Goal: Information Seeking & Learning: Learn about a topic

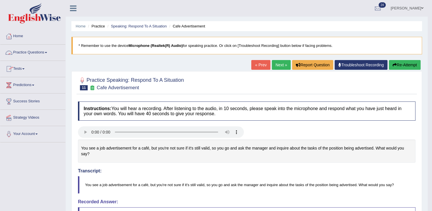
click at [28, 51] on link "Practice Questions" at bounding box center [32, 52] width 65 height 14
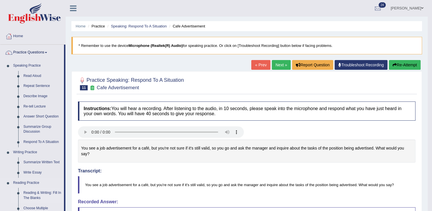
click at [33, 191] on link "Reading & Writing: Fill In The Blanks" at bounding box center [42, 195] width 43 height 15
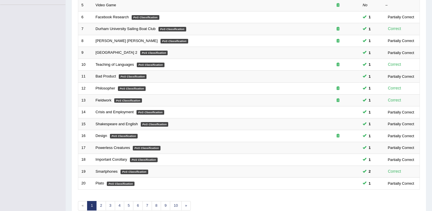
scroll to position [143, 0]
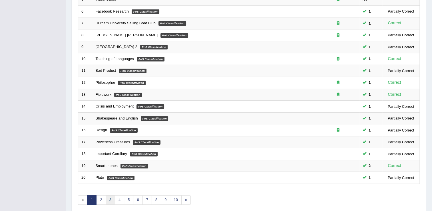
click at [113, 198] on link "3" at bounding box center [110, 199] width 9 height 9
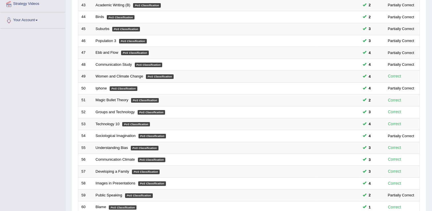
scroll to position [166, 0]
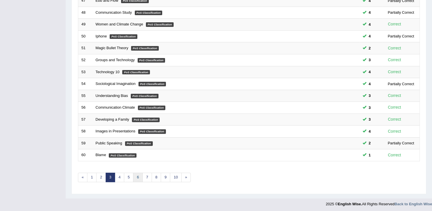
click at [137, 174] on link "6" at bounding box center [137, 177] width 9 height 9
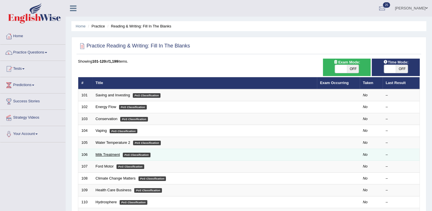
click at [102, 155] on link "Milk Treatment" at bounding box center [108, 154] width 24 height 4
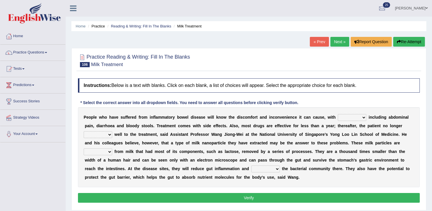
click at [338, 120] on select "symptoms sources causes benefits" at bounding box center [352, 117] width 29 height 7
select select "symptoms"
click at [338, 114] on select "symptoms sources causes benefits" at bounding box center [352, 117] width 29 height 7
click at [112, 131] on select "returns refers responds refuses" at bounding box center [98, 134] width 29 height 7
select select "responds"
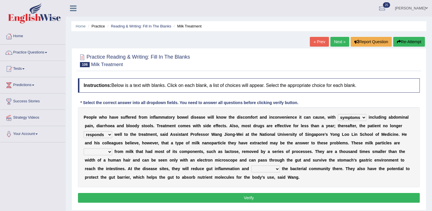
click at [112, 131] on select "returns refers responds refuses" at bounding box center [98, 134] width 29 height 7
drag, startPoint x: 390, startPoint y: 155, endPoint x: 355, endPoint y: 157, distance: 34.4
click at [355, 157] on div "P e o p l e w h o h a v e s u f f e r e d f r o m i n f l a m m a t o r y b o w…" at bounding box center [249, 147] width 342 height 80
click at [112, 148] on select "prohibited derived missed prevented" at bounding box center [98, 151] width 29 height 7
select select "derived"
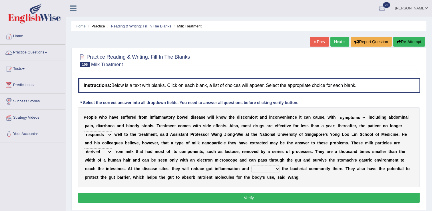
click at [112, 148] on select "prohibited derived missed prevented" at bounding box center [98, 151] width 29 height 7
click at [251, 170] on select "restore erase quarantine disturb" at bounding box center [265, 168] width 29 height 7
select select "restore"
click at [251, 165] on select "restore erase quarantine disturb" at bounding box center [265, 168] width 29 height 7
click at [143, 195] on button "Verify" at bounding box center [249, 198] width 342 height 10
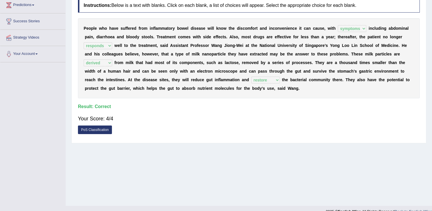
scroll to position [81, 0]
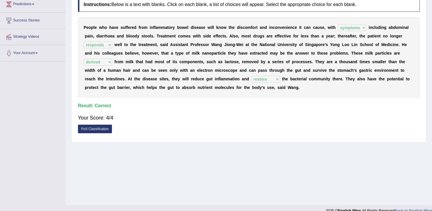
click at [96, 129] on link "PoS Classification" at bounding box center [95, 129] width 34 height 9
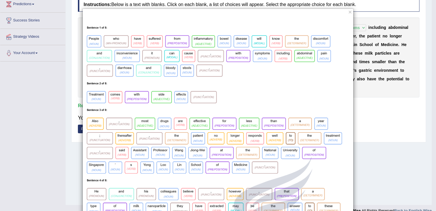
click at [349, 13] on button "×" at bounding box center [350, 12] width 3 height 6
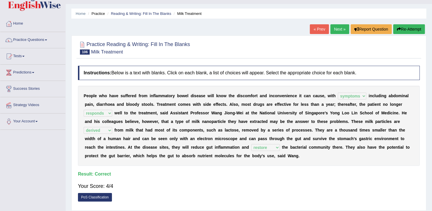
scroll to position [0, 0]
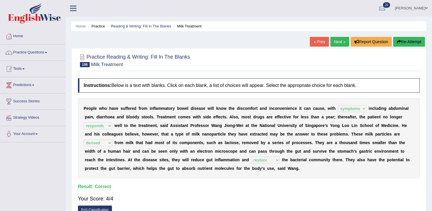
click at [339, 42] on link "Next »" at bounding box center [339, 42] width 19 height 10
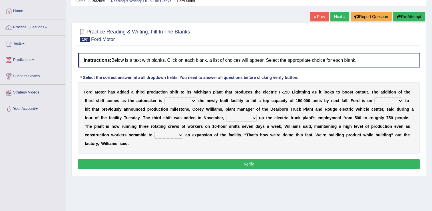
scroll to position [33, 0]
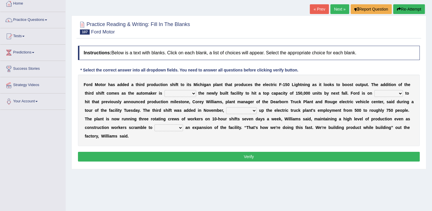
click at [165, 93] on select "selling decorating demolishing expanding" at bounding box center [181, 93] width 32 height 7
select select "demolishing"
click at [165, 90] on select "selling decorating demolishing expanding" at bounding box center [181, 93] width 32 height 7
click at [374, 93] on select "foot table time track" at bounding box center [388, 93] width 29 height 7
select select "track"
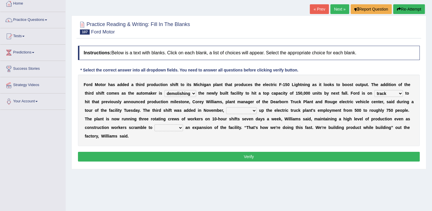
click at [374, 90] on select "foot table time track" at bounding box center [388, 93] width 29 height 7
click at [226, 111] on select "maintaining diminishing decreasing bumping" at bounding box center [241, 110] width 31 height 7
select select "bumping"
click at [226, 107] on select "maintaining diminishing decreasing bumping" at bounding box center [241, 110] width 31 height 7
click at [183, 124] on select "cease postpone complete reverse" at bounding box center [169, 127] width 29 height 7
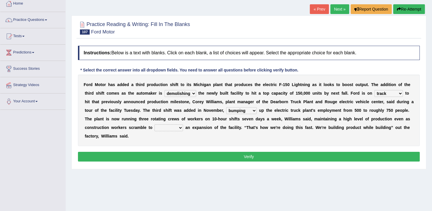
select select "complete"
click at [183, 124] on select "cease postpone complete reverse" at bounding box center [169, 127] width 29 height 7
click at [390, 152] on button "Verify" at bounding box center [249, 157] width 342 height 10
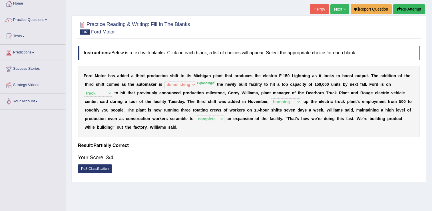
click at [339, 7] on link "Next »" at bounding box center [339, 9] width 19 height 10
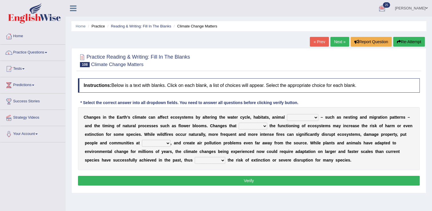
click at [289, 117] on select "creativity behavior weaknesses amounts" at bounding box center [302, 117] width 31 height 7
select select "behavior"
click at [287, 114] on select "creativity behavior weaknesses amounts" at bounding box center [302, 117] width 31 height 7
click at [239, 124] on select "enclose interfere disrupt benefit" at bounding box center [253, 126] width 29 height 7
select select "disrupt"
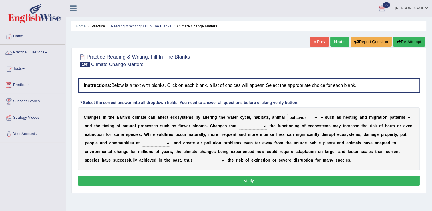
click at [239, 123] on select "enclose interfere disrupt benefit" at bounding box center [253, 126] width 29 height 7
click at [142, 143] on select "ease front risk first" at bounding box center [156, 143] width 29 height 7
select select "risk"
click at [142, 140] on select "ease front risk first" at bounding box center [156, 143] width 29 height 7
click at [195, 158] on select "mitigating increasing maintaining decreasing" at bounding box center [210, 160] width 31 height 7
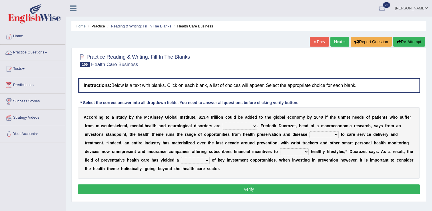
click at [223, 127] on select "demonstrated created addressed altered" at bounding box center [240, 126] width 35 height 7
select select "addressed"
click at [223, 123] on select "demonstrated created addressed altered" at bounding box center [240, 126] width 35 height 7
click at [229, 126] on select "demonstrated created addressed altered" at bounding box center [240, 126] width 35 height 7
click at [274, 139] on div "A c c o r d i n g t o a s t u d y b y t h e M c K i n s e y G l o b a l I n s t…" at bounding box center [249, 142] width 342 height 71
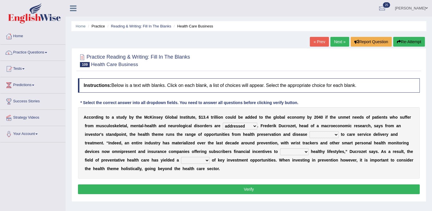
click at [310, 133] on select "prevention projection promotion prohibition" at bounding box center [324, 134] width 29 height 7
select select "prevention"
click at [310, 131] on select "prevention projection promotion prohibition" at bounding box center [324, 134] width 29 height 7
click at [280, 151] on select "adopt effect abandon extend" at bounding box center [294, 151] width 29 height 7
select select "adopt"
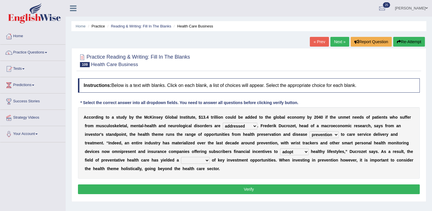
click at [280, 148] on select "adopt effect abandon extend" at bounding box center [294, 151] width 29 height 7
click at [181, 160] on select "number means team network" at bounding box center [195, 160] width 29 height 7
select select "network"
click at [181, 157] on select "number means team network" at bounding box center [195, 160] width 29 height 7
click at [107, 188] on button "Verify" at bounding box center [249, 189] width 342 height 10
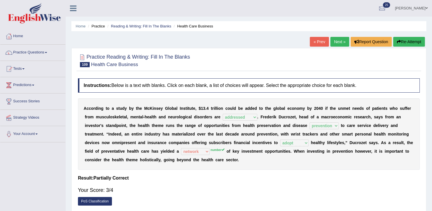
click at [338, 40] on link "Next »" at bounding box center [339, 42] width 19 height 10
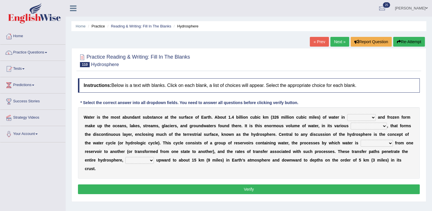
click at [347, 116] on select "liquid mixed gaseous solid" at bounding box center [361, 117] width 29 height 7
select select "liquid"
click at [347, 114] on select "liquid mixed gaseous solid" at bounding box center [361, 117] width 29 height 7
click at [347, 120] on select "liquid mixed gaseous solid" at bounding box center [361, 117] width 29 height 7
click at [351, 129] on select "levels formats fields manifestations" at bounding box center [369, 126] width 36 height 7
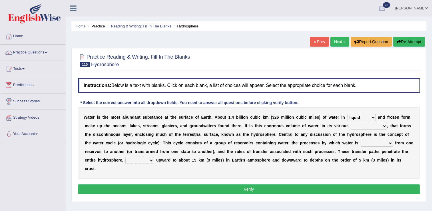
select select "levels"
click at [351, 123] on select "levels formats fields manifestations" at bounding box center [369, 126] width 36 height 7
click at [361, 145] on select "transmitted transferred translated transplanted" at bounding box center [377, 143] width 32 height 7
select select "transferred"
click at [361, 140] on select "transmitted transferred translated transplanted" at bounding box center [377, 143] width 32 height 7
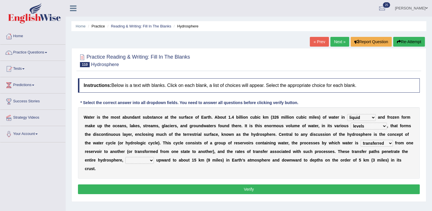
click at [299, 166] on div "W a t e r i s t h e m o s t a b u n d a n t s u b s t a n c e a t t h e s u r f…" at bounding box center [249, 142] width 342 height 71
click at [361, 141] on select "transmitted transferred translated transplanted" at bounding box center [377, 143] width 32 height 7
click at [333, 164] on div "W a t e r i s t h e m o s t a b u n d a n t s u b s t a n c e a t t h e s u r f…" at bounding box center [249, 142] width 342 height 71
click at [154, 157] on select "extending diving flying soanng" at bounding box center [139, 160] width 29 height 7
select select "extending"
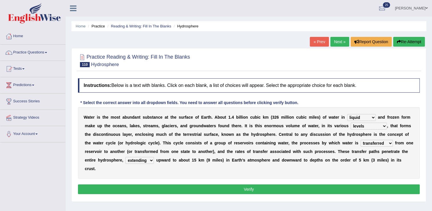
click at [154, 157] on select "extending diving flying soanng" at bounding box center [139, 160] width 29 height 7
click at [346, 184] on button "Verify" at bounding box center [249, 189] width 342 height 10
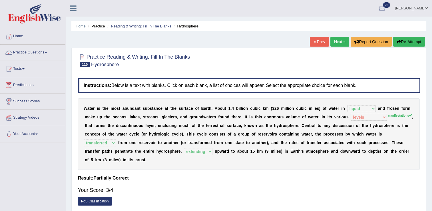
click at [340, 42] on link "Next »" at bounding box center [339, 42] width 19 height 10
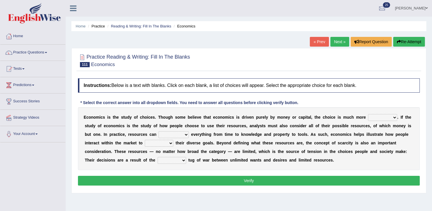
click at [368, 119] on select "discursive permissive expansive expensive" at bounding box center [382, 117] width 29 height 7
select select "expensive"
click at [368, 114] on select "discursive permissive expansive expensive" at bounding box center [382, 117] width 29 height 7
click at [159, 134] on select "trespass surpass debate encompass" at bounding box center [174, 134] width 30 height 7
select select "surpass"
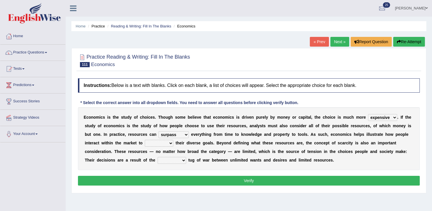
click at [159, 131] on select "trespass surpass debate encompass" at bounding box center [174, 134] width 30 height 7
click at [145, 141] on select "idolize realize utilize finalize" at bounding box center [159, 143] width 29 height 7
select select "finalize"
click at [145, 140] on select "idolize realize utilize finalize" at bounding box center [159, 143] width 29 height 7
click at [186, 157] on select "resonant extant blatant constant" at bounding box center [172, 160] width 29 height 7
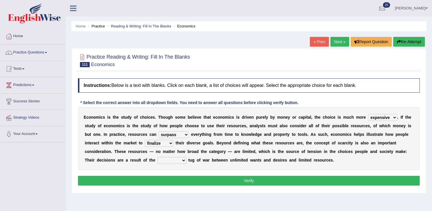
select select "resonant"
click at [186, 157] on select "resonant extant blatant constant" at bounding box center [172, 160] width 29 height 7
click at [359, 180] on button "Verify" at bounding box center [249, 181] width 342 height 10
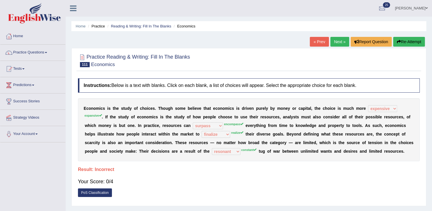
click at [334, 39] on link "Next »" at bounding box center [339, 42] width 19 height 10
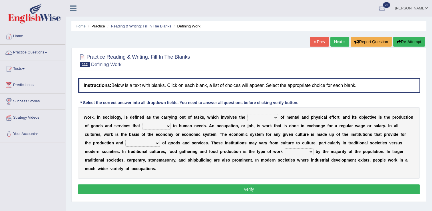
click at [250, 117] on select "conjecture apiculture posture expenditure" at bounding box center [262, 117] width 31 height 7
select select "posture"
click at [247, 114] on select "conjecture apiculture posture expenditure" at bounding box center [262, 117] width 31 height 7
click at [142, 125] on select "add design relate cater" at bounding box center [156, 126] width 29 height 7
click at [142, 126] on select "add design relate cater" at bounding box center [156, 126] width 29 height 7
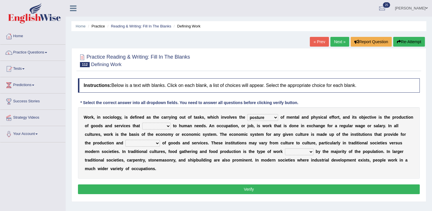
click at [142, 127] on select "add design relate cater" at bounding box center [156, 126] width 29 height 7
select select "add"
click at [142, 123] on select "add design relate cater" at bounding box center [156, 126] width 29 height 7
click at [160, 140] on select "figuration distribution consumption disintegration" at bounding box center [142, 143] width 35 height 7
select select "distribution"
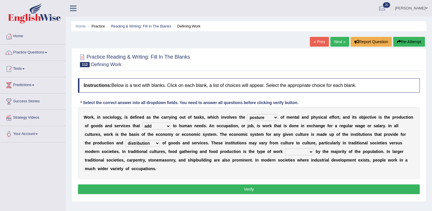
click at [160, 140] on select "figuration distribution consumption disintegration" at bounding box center [142, 143] width 35 height 7
click at [285, 153] on select "canopied built occupied simplified" at bounding box center [299, 151] width 29 height 7
select select "occupied"
click at [285, 148] on select "canopied built occupied simplified" at bounding box center [299, 151] width 29 height 7
click at [174, 184] on button "Verify" at bounding box center [249, 189] width 342 height 10
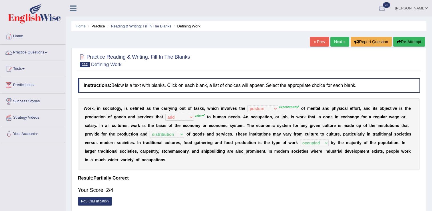
click at [342, 39] on link "Next »" at bounding box center [339, 42] width 19 height 10
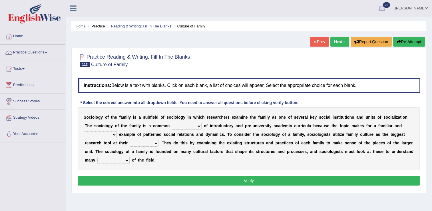
click at [175, 125] on select "component eminent opponent continent" at bounding box center [187, 126] width 30 height 7
select select "component"
click at [172, 123] on select "component eminent opponent continent" at bounding box center [187, 126] width 30 height 7
click at [117, 131] on select "ineffective introspective illustrative inoperative" at bounding box center [100, 134] width 33 height 7
select select "illustrative"
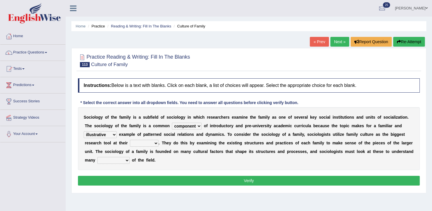
click at [117, 131] on select "ineffective introspective illustrative inoperative" at bounding box center [100, 134] width 33 height 7
click at [130, 144] on select "disposal proposal rehearsal refusal" at bounding box center [144, 143] width 29 height 7
select select "proposal"
click at [130, 140] on select "disposal proposal rehearsal refusal" at bounding box center [144, 143] width 29 height 7
click at [130, 157] on select "refusal frailties amenities complexities" at bounding box center [113, 160] width 32 height 7
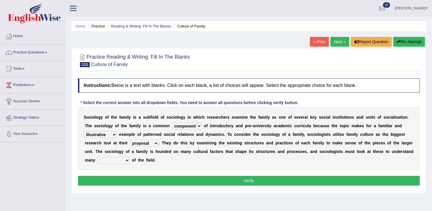
select select "complexities"
click at [130, 157] on select "refusal frailties amenities complexities" at bounding box center [113, 160] width 32 height 7
click at [343, 176] on button "Verify" at bounding box center [249, 181] width 342 height 10
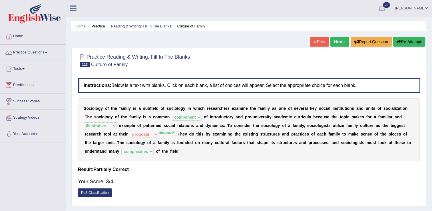
click at [336, 43] on link "Next »" at bounding box center [339, 42] width 19 height 10
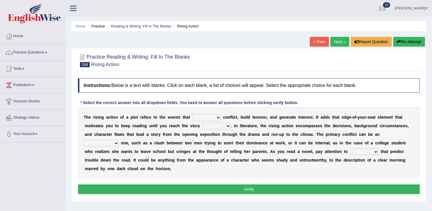
click at [197, 117] on select "provoke invoke revoke convoke" at bounding box center [206, 117] width 29 height 7
select select "provoke"
click at [192, 114] on select "provoke invoke revoke convoke" at bounding box center [206, 117] width 29 height 7
click at [202, 126] on select "element line flow climax" at bounding box center [216, 126] width 29 height 7
select select "climax"
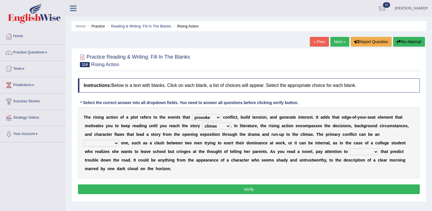
click at [202, 123] on select "element line flow climax" at bounding box center [216, 126] width 29 height 7
click at [119, 140] on select "conditional external compositional functional" at bounding box center [101, 143] width 35 height 7
select select "conditional"
click at [119, 140] on select "conditional external compositional functional" at bounding box center [101, 143] width 35 height 7
click at [350, 150] on select "features glues clues traits" at bounding box center [364, 151] width 29 height 7
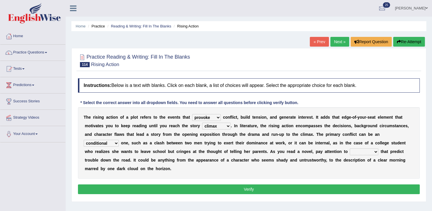
select select "clues"
click at [350, 148] on select "features glues clues traits" at bounding box center [364, 151] width 29 height 7
click at [244, 184] on button "Verify" at bounding box center [249, 189] width 342 height 10
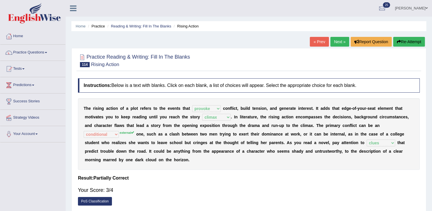
click at [413, 43] on button "Re-Attempt" at bounding box center [409, 42] width 32 height 10
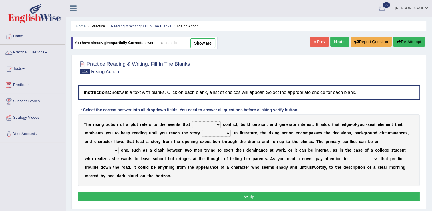
click at [204, 123] on select "provoke invoke revoke convoke" at bounding box center [206, 124] width 29 height 7
click at [338, 43] on link "Next »" at bounding box center [339, 42] width 19 height 10
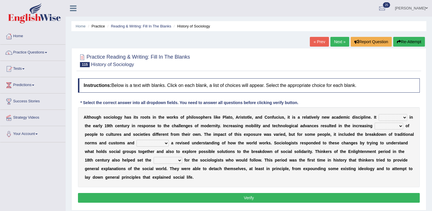
click at [379, 118] on select "emerged traversed survived invented" at bounding box center [393, 117] width 29 height 7
select select "emerged"
click at [379, 114] on select "emerged traversed survived invented" at bounding box center [393, 117] width 29 height 7
click at [375, 125] on select "embrasure closure enclosure exposure" at bounding box center [389, 126] width 29 height 7
select select "exposure"
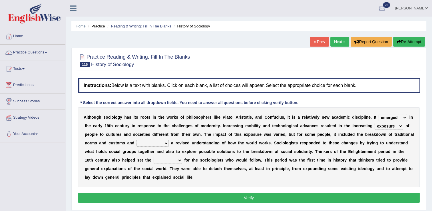
click at [375, 123] on select "embrasure closure enclosure exposure" at bounding box center [389, 126] width 29 height 7
click at [137, 142] on select "unwarranted transplanted warranted implanted" at bounding box center [153, 143] width 32 height 7
select select "implanted"
click at [137, 140] on select "unwarranted transplanted warranted implanted" at bounding box center [153, 143] width 32 height 7
click at [182, 157] on select "rule standard tone stage" at bounding box center [168, 160] width 29 height 7
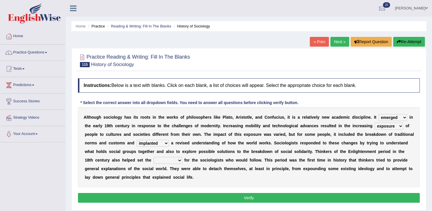
select select "standard"
click at [182, 157] on select "rule standard tone stage" at bounding box center [168, 160] width 29 height 7
click at [359, 193] on button "Verify" at bounding box center [249, 198] width 342 height 10
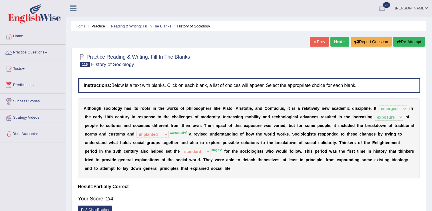
click at [359, 191] on div "Instructions: Below is a text with blanks. Click on each blank, a list of choic…" at bounding box center [249, 147] width 345 height 145
click at [333, 43] on link "Next »" at bounding box center [339, 42] width 19 height 10
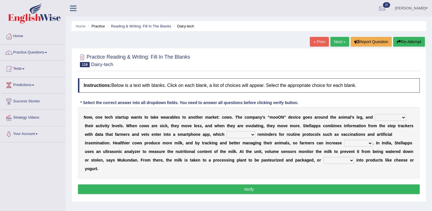
click at [375, 117] on select "stabilizes tracks polls overwhelms" at bounding box center [390, 117] width 31 height 7
select select "tracks"
click at [375, 114] on select "stabilizes tracks polls overwhelms" at bounding box center [390, 117] width 31 height 7
click at [227, 135] on select "argues imbues issues retrieves" at bounding box center [241, 134] width 29 height 7
select select "retrieves"
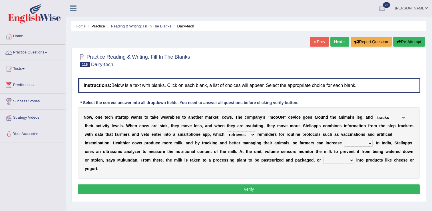
click at [227, 131] on select "argues imbues issues retrieves" at bounding box center [241, 134] width 29 height 7
click at [344, 142] on select "fields infields yields heralds" at bounding box center [358, 143] width 29 height 7
select select "yields"
click at [344, 140] on select "fields infields yields heralds" at bounding box center [358, 143] width 29 height 7
click at [323, 161] on select "contracted converted combated constrained" at bounding box center [338, 160] width 31 height 7
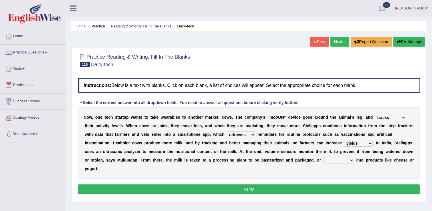
select select "converted"
click at [323, 157] on select "contracted converted combated constrained" at bounding box center [338, 160] width 31 height 7
click at [229, 184] on button "Verify" at bounding box center [249, 189] width 342 height 10
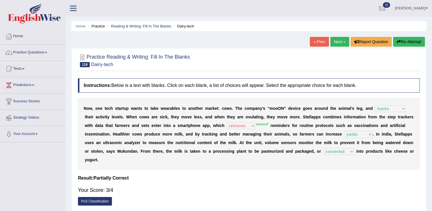
click at [342, 43] on link "Next »" at bounding box center [339, 42] width 19 height 10
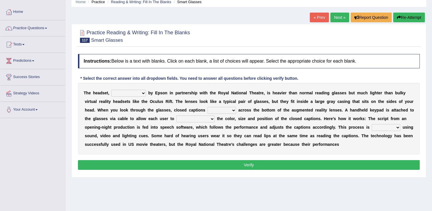
scroll to position [28, 0]
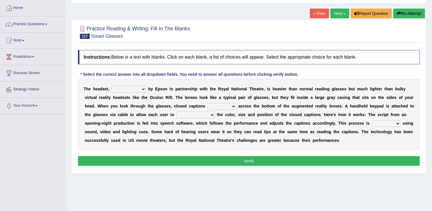
click at [129, 89] on select "expended suspended manufactured criticized" at bounding box center [128, 89] width 35 height 7
select select "manufactured"
click at [111, 86] on select "expended suspended manufactured criticized" at bounding box center [128, 89] width 35 height 7
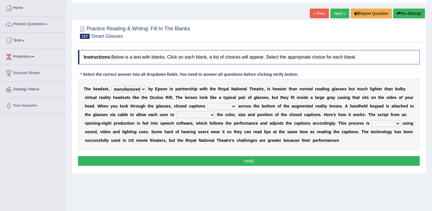
click at [129, 88] on select "expended suspended manufactured criticized" at bounding box center [128, 89] width 35 height 7
click at [208, 106] on select "process scroll come project" at bounding box center [222, 106] width 29 height 7
select select "scroll"
click at [208, 103] on select "process scroll come project" at bounding box center [222, 106] width 29 height 7
click at [177, 113] on select "capitalize particularize customize conventionalize" at bounding box center [196, 114] width 38 height 7
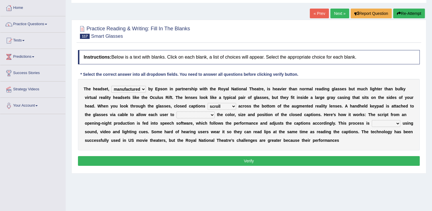
select select "customize"
click at [177, 111] on select "capitalize particularize customize conventionalize" at bounding box center [196, 114] width 38 height 7
click at [126, 145] on div "T h e h e a d s e t , expended suspended manufactured criticized b y E p s o n …" at bounding box center [249, 114] width 342 height 71
click at [372, 124] on select "confined denied refined defined" at bounding box center [386, 123] width 29 height 7
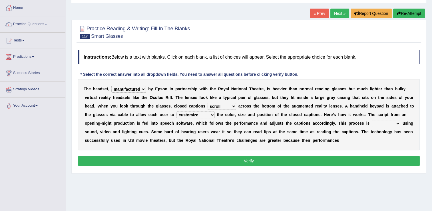
click at [372, 121] on select "confined denied refined defined" at bounding box center [386, 123] width 29 height 7
select select "defined"
click at [372, 120] on select "confined denied refined defined" at bounding box center [386, 123] width 29 height 7
click at [277, 161] on button "Verify" at bounding box center [249, 161] width 342 height 10
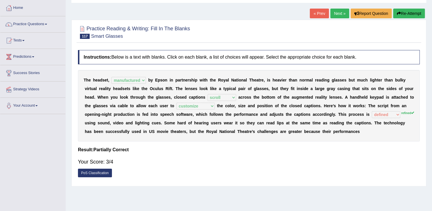
click at [340, 14] on link "Next »" at bounding box center [339, 14] width 19 height 10
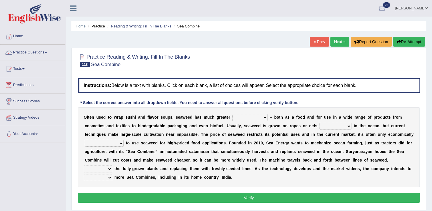
click at [239, 116] on select "spatial consequential initial potential" at bounding box center [250, 117] width 35 height 7
select select "potential"
click at [233, 114] on select "spatial consequential initial potential" at bounding box center [250, 117] width 35 height 7
click at [320, 123] on select "purchased suspended transcended amended" at bounding box center [336, 126] width 32 height 7
select select "transcended"
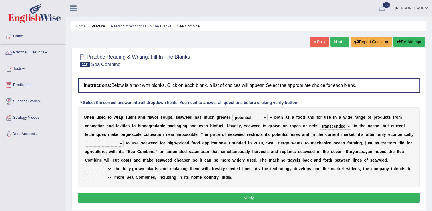
click at [320, 123] on select "purchased suspended transcended amended" at bounding box center [336, 126] width 32 height 7
click at [124, 140] on select "convertible predictable comprehensible viable" at bounding box center [104, 143] width 39 height 7
select select "viable"
click at [124, 140] on select "convertible predictable comprehensible viable" at bounding box center [104, 143] width 39 height 7
click at [112, 165] on select "planting disposing harvesting seeding" at bounding box center [98, 168] width 29 height 7
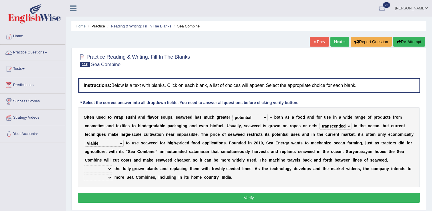
select select "disposing"
click at [112, 165] on select "planting disposing harvesting seeding" at bounding box center [98, 168] width 29 height 7
click at [112, 174] on select "replace employ deploy recycle" at bounding box center [98, 177] width 29 height 7
select select "employ"
click at [112, 174] on select "replace employ deploy recycle" at bounding box center [98, 177] width 29 height 7
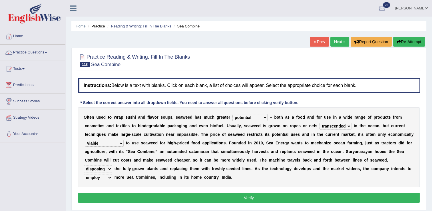
click at [270, 193] on button "Verify" at bounding box center [249, 198] width 342 height 10
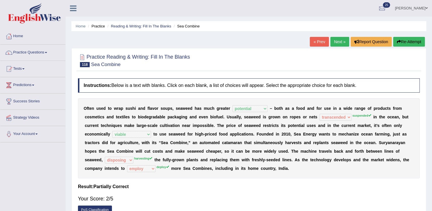
click at [408, 44] on button "Re-Attempt" at bounding box center [409, 42] width 32 height 10
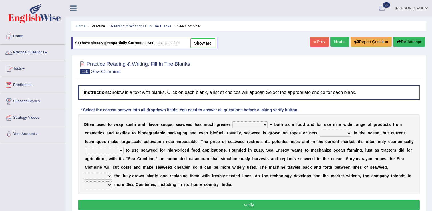
click at [270, 123] on b "–" at bounding box center [271, 124] width 2 height 5
click at [268, 123] on b at bounding box center [269, 124] width 2 height 5
click at [252, 122] on select "spatial consequential initial potential" at bounding box center [250, 124] width 35 height 7
select select "potential"
click at [233, 121] on select "spatial consequential initial potential" at bounding box center [250, 124] width 35 height 7
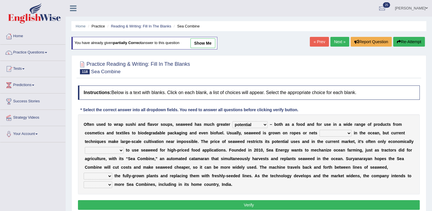
click at [124, 147] on select "convertible predictable comprehensible viable" at bounding box center [104, 150] width 39 height 7
select select "viable"
click at [124, 147] on select "convertible predictable comprehensible viable" at bounding box center [104, 150] width 39 height 7
click at [112, 173] on select "planting disposing harvesting seeding" at bounding box center [98, 176] width 29 height 7
select select "harvesting"
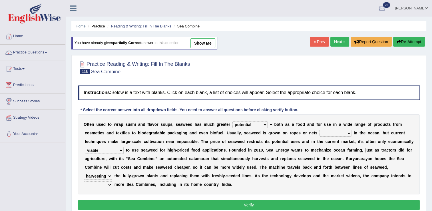
click at [112, 173] on select "planting disposing harvesting seeding" at bounding box center [98, 176] width 29 height 7
click at [112, 181] on select "replace employ deploy recycle" at bounding box center [98, 184] width 29 height 7
select select "deploy"
click at [112, 181] on select "replace employ deploy recycle" at bounding box center [98, 184] width 29 height 7
click at [320, 131] on select "purchased suspended transcended amended" at bounding box center [336, 133] width 32 height 7
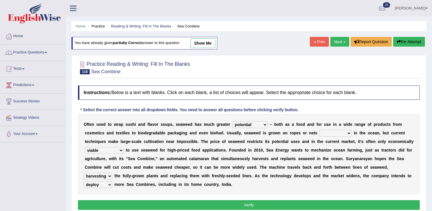
select select "suspended"
click at [320, 130] on select "purchased suspended transcended amended" at bounding box center [336, 133] width 32 height 7
click at [256, 200] on button "Verify" at bounding box center [249, 205] width 342 height 10
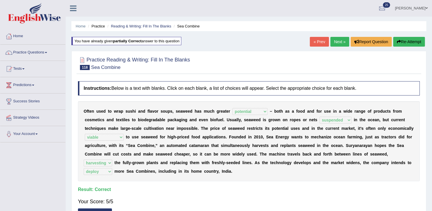
click at [340, 41] on link "Next »" at bounding box center [339, 42] width 19 height 10
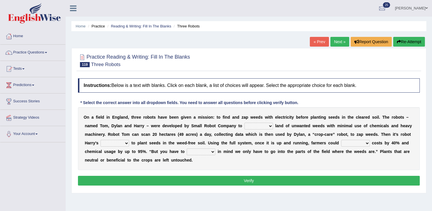
click at [245, 127] on select "rid [PERSON_NAME] cultivate" at bounding box center [259, 126] width 29 height 7
select select "cultivate"
click at [245, 123] on select "rid [PERSON_NAME] cultivate" at bounding box center [259, 126] width 29 height 7
click at [129, 140] on select "turn field luck homeland" at bounding box center [115, 143] width 29 height 7
select select "homeland"
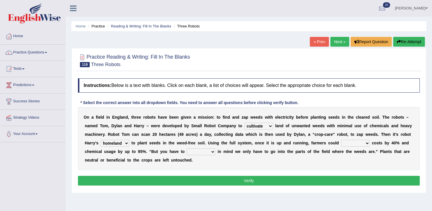
click at [129, 140] on select "turn field luck homeland" at bounding box center [115, 143] width 29 height 7
click at [341, 143] on select "reduce deduce distribute Increase" at bounding box center [355, 143] width 29 height 7
click at [341, 140] on select "reduce deduce distribute Increase" at bounding box center [355, 143] width 29 height 7
click at [341, 142] on select "reduce deduce distribute Increase" at bounding box center [355, 143] width 29 height 7
select select "Increase"
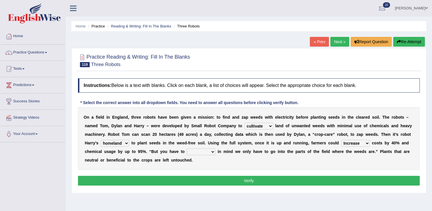
click at [341, 140] on select "reduce deduce distribute Increase" at bounding box center [355, 143] width 29 height 7
click at [187, 151] on select "bear catch flee bend" at bounding box center [201, 151] width 29 height 7
select select "bear"
click at [187, 148] on select "bear catch flee bend" at bounding box center [201, 151] width 29 height 7
click at [117, 176] on button "Verify" at bounding box center [249, 181] width 342 height 10
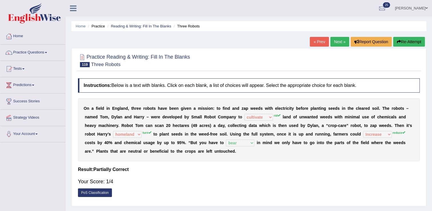
click at [320, 41] on link "« Prev" at bounding box center [319, 42] width 19 height 10
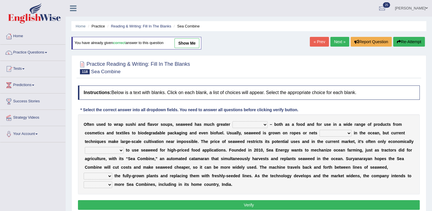
click at [241, 125] on select "spatial consequential initial potential" at bounding box center [250, 124] width 35 height 7
select select "potential"
click at [233, 121] on select "spatial consequential initial potential" at bounding box center [250, 124] width 35 height 7
click at [344, 38] on link "Next »" at bounding box center [339, 42] width 19 height 10
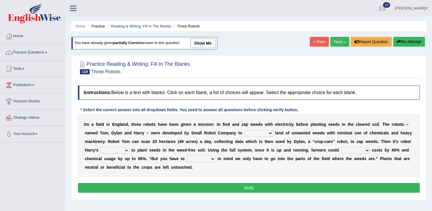
click at [338, 41] on link "Next »" at bounding box center [339, 42] width 19 height 10
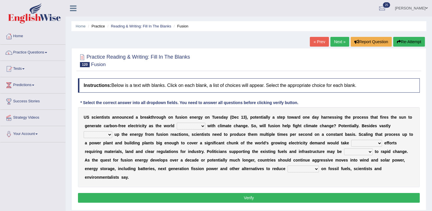
click at [267, 193] on button "Verify" at bounding box center [249, 198] width 342 height 10
click at [331, 41] on link "Next »" at bounding box center [339, 42] width 19 height 10
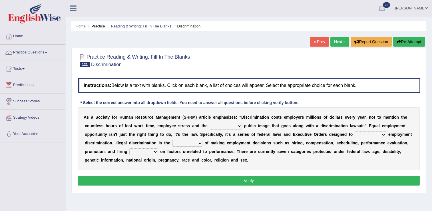
click at [210, 126] on select "constructive negative responsive imaginative" at bounding box center [226, 126] width 32 height 7
select select "negative"
click at [210, 123] on select "constructive negative responsive imaginative" at bounding box center [226, 126] width 32 height 7
click at [355, 133] on select "eliminate subordinate alternate illuminate" at bounding box center [370, 134] width 31 height 7
select select "eliminate"
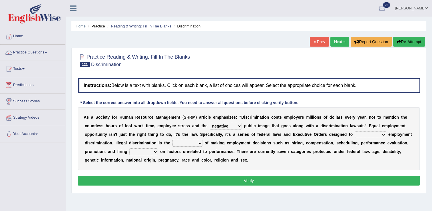
click at [355, 131] on select "eliminate subordinate alternate illuminate" at bounding box center [370, 134] width 31 height 7
click at [158, 148] on select "based basis base basing" at bounding box center [143, 151] width 29 height 7
select select "basis"
click at [158, 148] on select "based basis base basing" at bounding box center [143, 151] width 29 height 7
click at [357, 180] on button "Verify" at bounding box center [249, 181] width 342 height 10
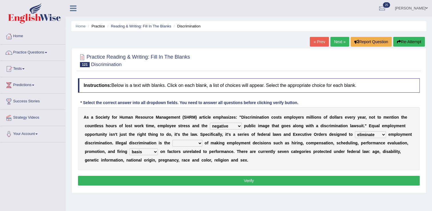
click at [173, 141] on select "practice partition trajectory accomplice" at bounding box center [188, 143] width 30 height 7
select select "practice"
click at [173, 140] on select "practice partition trajectory accomplice" at bounding box center [188, 143] width 30 height 7
click at [124, 179] on button "Verify" at bounding box center [249, 181] width 342 height 10
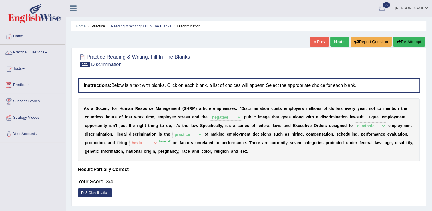
click at [339, 41] on link "Next »" at bounding box center [339, 42] width 19 height 10
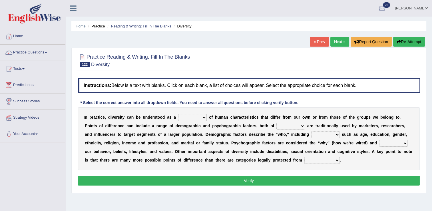
click at [186, 117] on select "sense hoard range set" at bounding box center [192, 117] width 29 height 7
click at [186, 115] on select "sense hoard range set" at bounding box center [192, 117] width 29 height 7
select select "set"
click at [178, 114] on select "sense hoard range set" at bounding box center [192, 117] width 29 height 7
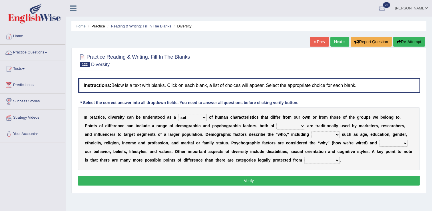
click at [186, 117] on select "sense hoard range set" at bounding box center [192, 117] width 29 height 7
click at [304, 160] on select "confrontation degradation discrimination contamination" at bounding box center [321, 160] width 35 height 7
click at [276, 125] on select "them who whom which" at bounding box center [290, 126] width 29 height 7
click at [276, 123] on select "them who whom which" at bounding box center [290, 126] width 29 height 7
click at [276, 125] on select "them who whom which" at bounding box center [290, 126] width 29 height 7
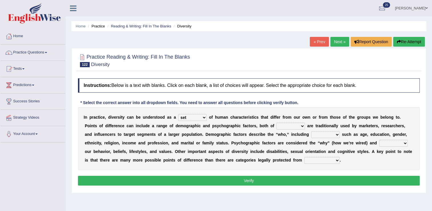
select select "which"
click at [276, 123] on select "them who whom which" at bounding box center [290, 126] width 29 height 7
click at [311, 134] on select "baits straits traits gaits" at bounding box center [325, 134] width 29 height 7
select select "traits"
click at [311, 131] on select "baits straits traits gaits" at bounding box center [325, 134] width 29 height 7
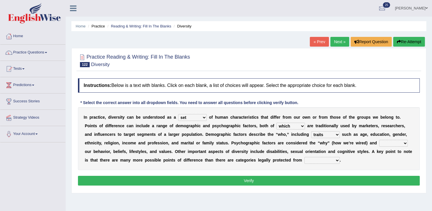
click at [379, 142] on select "project reflect reject deject" at bounding box center [393, 143] width 29 height 7
select select "reflect"
click at [379, 140] on select "project reflect reject deject" at bounding box center [393, 143] width 29 height 7
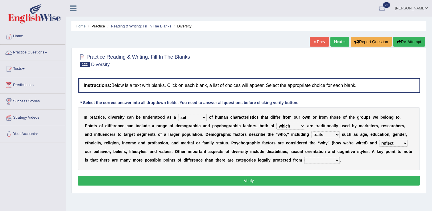
click at [304, 159] on select "confrontation degradation discrimination contamination" at bounding box center [321, 160] width 35 height 7
select select "discrimination"
click at [304, 157] on select "confrontation degradation discrimination contamination" at bounding box center [321, 160] width 35 height 7
click at [218, 179] on button "Verify" at bounding box center [249, 181] width 342 height 10
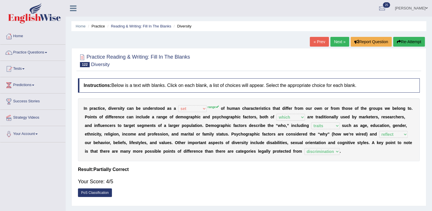
click at [341, 40] on link "Next »" at bounding box center [339, 42] width 19 height 10
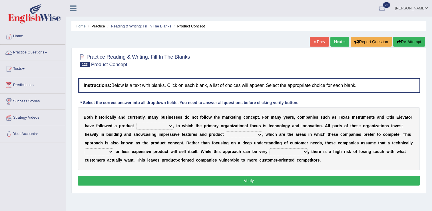
click at [143, 124] on select "temptation orientation documentation consultation" at bounding box center [154, 126] width 37 height 7
click at [136, 123] on select "temptation orientation documentation consultation" at bounding box center [154, 126] width 37 height 7
click at [143, 126] on select "temptation orientation documentation consultation" at bounding box center [154, 126] width 37 height 7
select select "orientation"
click at [136, 123] on select "temptation orientation documentation consultation" at bounding box center [154, 126] width 37 height 7
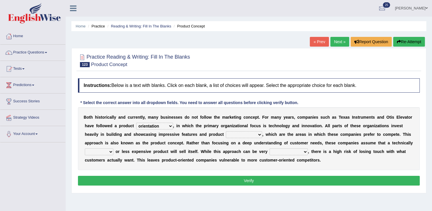
click at [147, 147] on div "B o t h h i s t o r i c a l l y a n d c u r r e n t l y , m a n y b u s i n e s…" at bounding box center [249, 138] width 342 height 63
click at [226, 133] on select "advances circumstances allowances tolerances" at bounding box center [244, 134] width 36 height 7
select select "advances"
click at [226, 131] on select "advances circumstances allowances tolerances" at bounding box center [244, 134] width 36 height 7
click at [270, 149] on select "profitable insurmountable comfortable transmittable" at bounding box center [289, 151] width 38 height 7
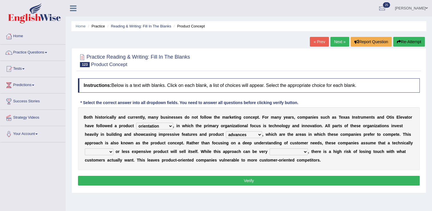
click at [113, 148] on select "inferior interior superior ulterior" at bounding box center [99, 151] width 29 height 7
select select "superior"
click at [113, 148] on select "inferior interior superior ulterior" at bounding box center [99, 151] width 29 height 7
click at [270, 151] on select "profitable insurmountable comfortable transmittable" at bounding box center [289, 151] width 38 height 7
select select "profitable"
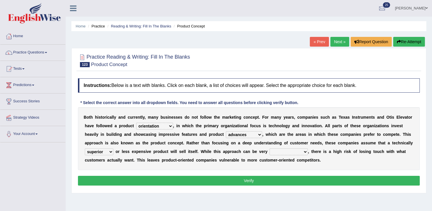
click at [270, 148] on select "profitable insurmountable comfortable transmittable" at bounding box center [289, 151] width 38 height 7
click at [210, 183] on button "Verify" at bounding box center [249, 181] width 342 height 10
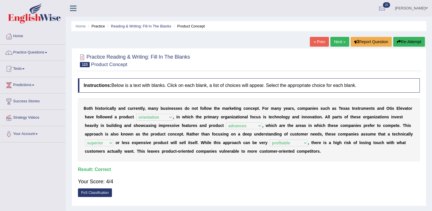
click at [316, 39] on link "« Prev" at bounding box center [319, 42] width 19 height 10
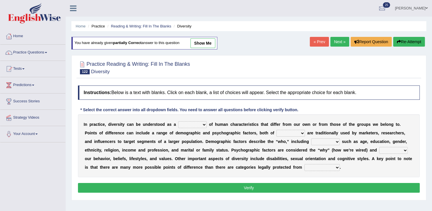
click at [186, 125] on select "sense hoard range set" at bounding box center [192, 124] width 29 height 7
click at [341, 43] on link "Next »" at bounding box center [339, 42] width 19 height 10
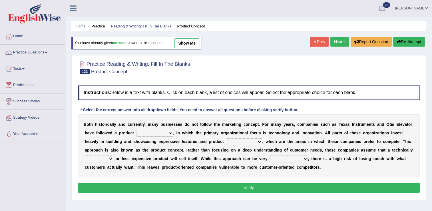
click at [337, 38] on link "Next »" at bounding box center [339, 42] width 19 height 10
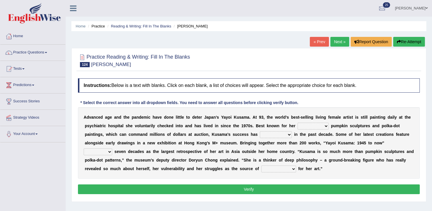
click at [298, 125] on select "signed signal synthesized signature" at bounding box center [313, 126] width 31 height 7
click at [298, 127] on select "signed signal synthesized signature" at bounding box center [313, 126] width 31 height 7
click at [298, 126] on select "signed signal synthesized signature" at bounding box center [313, 126] width 31 height 7
select select "signature"
click at [298, 123] on select "signed signal synthesized signature" at bounding box center [313, 126] width 31 height 7
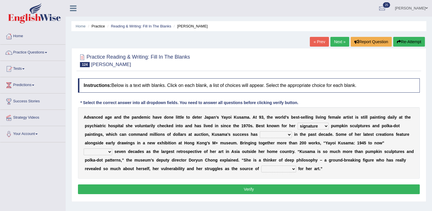
click at [260, 134] on select "flourished skyrocketed discouraged occupied" at bounding box center [276, 134] width 32 height 7
click at [260, 131] on select "flourished skyrocketed discouraged occupied" at bounding box center [276, 134] width 32 height 7
click at [302, 144] on b "0" at bounding box center [303, 143] width 2 height 5
click at [230, 139] on div "A d v a n c e d a g e a n d t h e p a n d e m i c h a v e d o n e l i t t l e t…" at bounding box center [249, 142] width 342 height 71
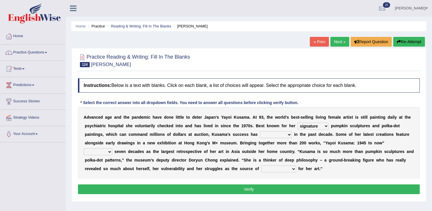
click at [260, 132] on select "flourished skyrocketed discouraged occupied" at bounding box center [276, 134] width 32 height 7
select select "flourished"
click at [260, 131] on select "flourished skyrocketed discouraged occupied" at bounding box center [276, 134] width 32 height 7
click at [112, 148] on select "extends spans vulgarizes strains" at bounding box center [98, 151] width 29 height 7
select select "extends"
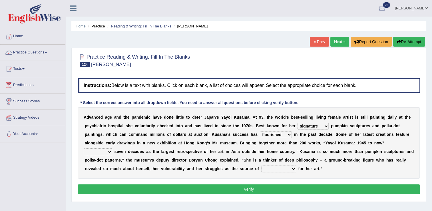
click at [112, 148] on select "extends spans vulgarizes strains" at bounding box center [98, 151] width 29 height 7
click at [261, 167] on select "respiration Inspiration transliteration concentration" at bounding box center [278, 168] width 35 height 7
select select "Inspiration"
click at [261, 165] on select "respiration Inspiration transliteration concentration" at bounding box center [278, 168] width 35 height 7
click at [260, 133] on select "flourished skyrocketed discouraged occupied" at bounding box center [276, 134] width 32 height 7
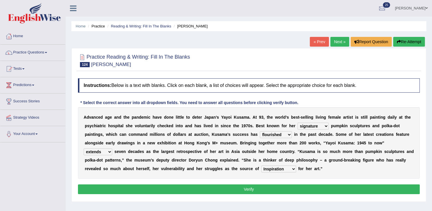
click at [309, 170] on div "A d v a n c e d a g e a n d t h e p a n d e m i c h a v e d o n e l i t t l e t…" at bounding box center [249, 142] width 342 height 71
click at [286, 189] on button "Verify" at bounding box center [249, 189] width 342 height 10
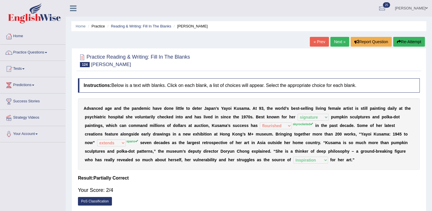
click at [336, 39] on link "Next »" at bounding box center [339, 42] width 19 height 10
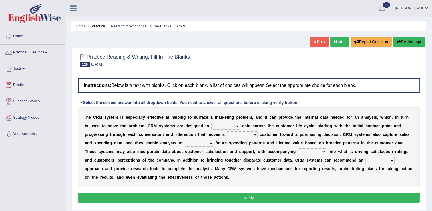
click at [211, 123] on select "venture capture feature rapture" at bounding box center [225, 126] width 29 height 7
select select "capture"
click at [211, 123] on select "venture capture feature rapture" at bounding box center [225, 126] width 29 height 7
click at [227, 132] on select "prospective respective convective reflective" at bounding box center [242, 134] width 31 height 7
select select "respective"
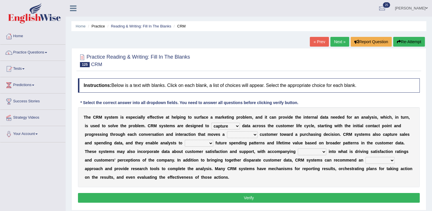
click at [227, 131] on select "prospective respective convective reflective" at bounding box center [242, 134] width 31 height 7
click at [185, 141] on select "descend reject deject project" at bounding box center [199, 143] width 29 height 7
select select "project"
click at [185, 140] on select "descend reject deject project" at bounding box center [199, 143] width 29 height 7
click at [298, 153] on select "insights plights aughts highlights" at bounding box center [312, 151] width 29 height 7
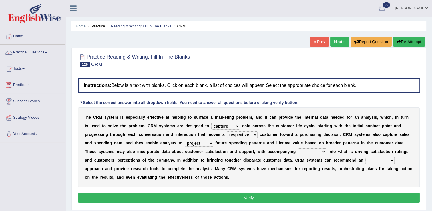
select select "insights"
click at [298, 148] on select "insights plights aughts highlights" at bounding box center [312, 151] width 29 height 7
click at [366, 161] on select "uncritical apolitical analytical impractical" at bounding box center [380, 160] width 29 height 7
select select "analytical"
click at [366, 157] on select "uncritical apolitical analytical impractical" at bounding box center [380, 160] width 29 height 7
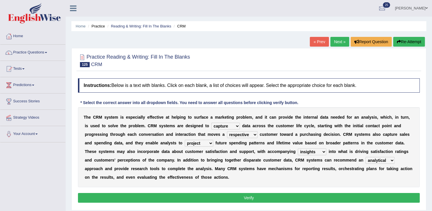
click at [218, 193] on button "Verify" at bounding box center [249, 198] width 342 height 10
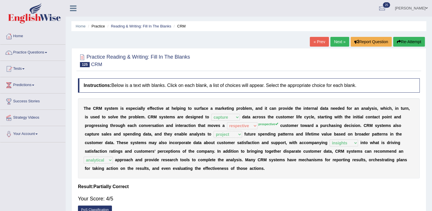
click at [338, 43] on link "Next »" at bounding box center [339, 42] width 19 height 10
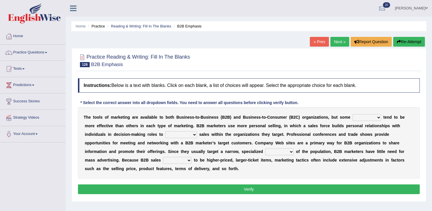
click at [353, 116] on select "tactics tentacles optics ethnics" at bounding box center [367, 117] width 29 height 7
select select "ethnics"
click at [353, 114] on select "tactics tentacles optics ethnics" at bounding box center [367, 117] width 29 height 7
click at [165, 133] on select "overstate disorientate commentate facilitate" at bounding box center [181, 134] width 32 height 7
select select "facilitate"
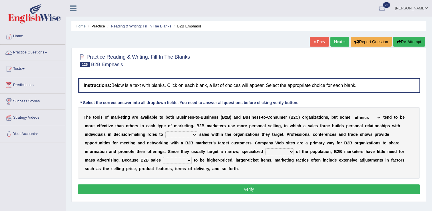
click at [165, 131] on select "overstate disorientate commentate facilitate" at bounding box center [181, 134] width 32 height 7
click at [265, 150] on select "shiver sliver driver receiver" at bounding box center [279, 151] width 29 height 7
select select "receiver"
click at [265, 148] on select "shiver sliver driver receiver" at bounding box center [279, 151] width 29 height 7
click at [192, 157] on select "tend extend contend pretend" at bounding box center [177, 160] width 29 height 7
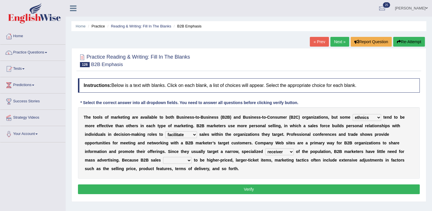
click at [419, 167] on div "T h e t o o l s o f m a r k e t i n g a r e a v a i l a b l e t o b o t h B u s…" at bounding box center [249, 142] width 342 height 71
click at [192, 157] on select "tend extend contend pretend" at bounding box center [177, 160] width 29 height 7
select select "tend"
click at [192, 157] on select "tend extend contend pretend" at bounding box center [177, 160] width 29 height 7
click at [350, 188] on button "Verify" at bounding box center [249, 189] width 342 height 10
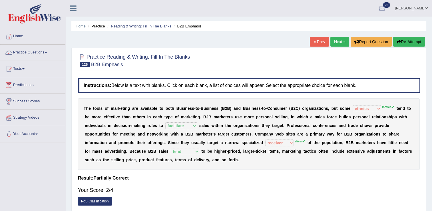
click at [407, 40] on button "Re-Attempt" at bounding box center [409, 42] width 32 height 10
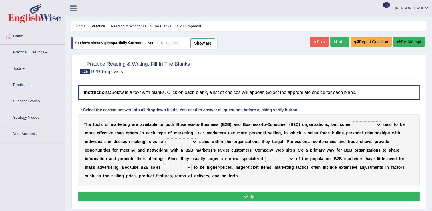
click at [353, 122] on select "tactics tentacles optics ethnics" at bounding box center [367, 124] width 29 height 7
click at [337, 41] on link "Next »" at bounding box center [339, 42] width 19 height 10
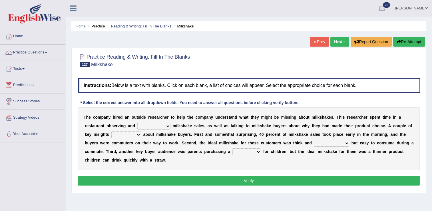
click at [137, 128] on select "documenting augmenting tormenting fermenting" at bounding box center [153, 126] width 33 height 7
select select "documenting"
click at [137, 123] on select "documenting augmenting tormenting fermenting" at bounding box center [153, 126] width 33 height 7
click at [111, 133] on select "demerged merged submerged emerged" at bounding box center [126, 134] width 30 height 7
select select "emerged"
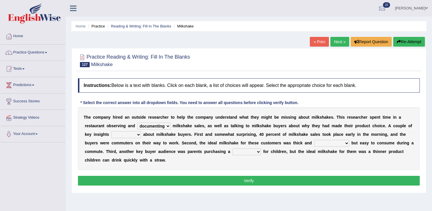
click at [111, 131] on select "demerged merged submerged emerged" at bounding box center [126, 134] width 30 height 7
click at [314, 141] on select "consequential torrential substantial residential" at bounding box center [331, 143] width 35 height 7
select select "substantial"
click at [314, 140] on select "consequential torrential substantial residential" at bounding box center [331, 143] width 35 height 7
click at [233, 151] on select "pleat treat cleat sweat" at bounding box center [247, 151] width 29 height 7
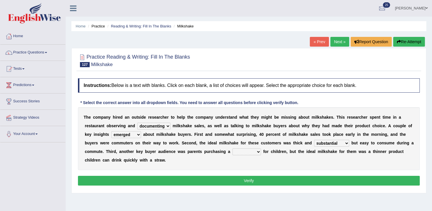
click at [233, 151] on select "pleat treat cleat sweat" at bounding box center [247, 151] width 29 height 7
click at [233, 149] on select "pleat treat cleat sweat" at bounding box center [247, 151] width 29 height 7
select select "treat"
click at [233, 148] on select "pleat treat cleat sweat" at bounding box center [247, 151] width 29 height 7
click at [165, 176] on button "Verify" at bounding box center [249, 181] width 342 height 10
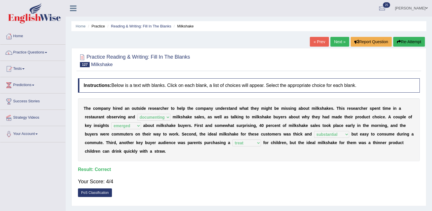
click at [337, 41] on link "Next »" at bounding box center [339, 42] width 19 height 10
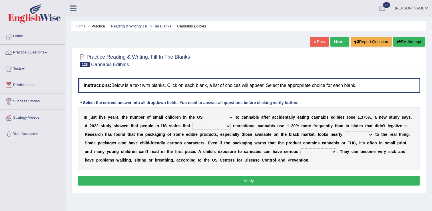
click at [215, 118] on select "appended rejected grounded exposed" at bounding box center [219, 117] width 29 height 7
select select "exposed"
click at [205, 114] on select "appended rejected grounded exposed" at bounding box center [219, 117] width 29 height 7
click at [193, 126] on select "vandalized commercialized legalized privatized" at bounding box center [212, 126] width 38 height 7
select select "commercialized"
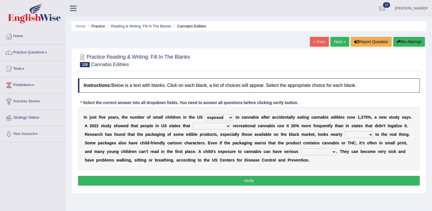
click at [193, 123] on select "vandalized commercialized legalized privatized" at bounding box center [212, 126] width 38 height 7
click at [345, 133] on select "critical nautical identical statistical" at bounding box center [359, 134] width 29 height 7
select select "identical"
click at [345, 131] on select "critical nautical identical statistical" at bounding box center [359, 134] width 29 height 7
click at [300, 150] on select "absences presences violations consequences" at bounding box center [318, 151] width 36 height 7
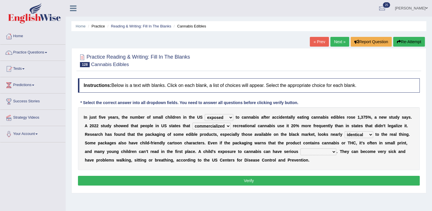
select select "consequences"
click at [300, 148] on select "absences presences violations consequences" at bounding box center [318, 151] width 36 height 7
click at [237, 177] on button "Verify" at bounding box center [249, 181] width 342 height 10
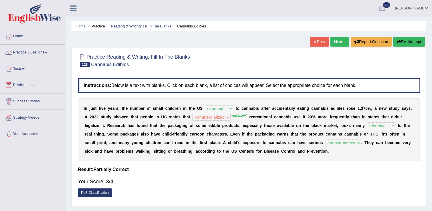
click at [338, 43] on link "Next »" at bounding box center [339, 42] width 19 height 10
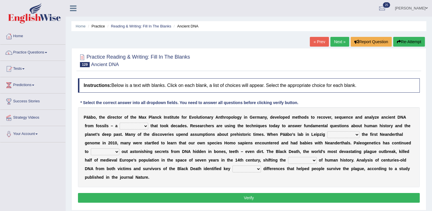
click at [120, 124] on select "feast feat feature faint" at bounding box center [134, 126] width 29 height 7
select select "feast"
click at [120, 123] on select "feast feat feature faint" at bounding box center [134, 126] width 29 height 7
click at [327, 133] on select "sympathized sequenced disturbed regulated" at bounding box center [343, 134] width 32 height 7
select select "regulated"
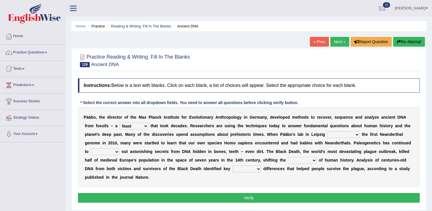
click at [327, 131] on select "sympathized sequenced disturbed regulated" at bounding box center [343, 134] width 32 height 7
click at [119, 148] on select "lease tease grease release" at bounding box center [105, 151] width 29 height 7
select select "release"
click at [119, 148] on select "lease tease grease release" at bounding box center [105, 151] width 29 height 7
click at [200, 176] on div "P ä ä b o , t h e d i r e c t o r o f t h e M a x P l a n c k I n s t i t u t e…" at bounding box center [249, 147] width 342 height 80
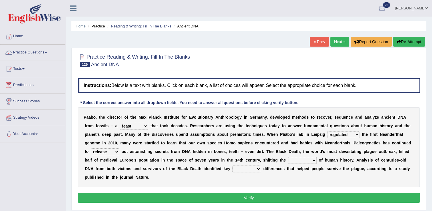
click at [181, 155] on div "P ä ä b o , t h e d i r e c t o r o f t h e M a x P l a n c k I n s t i t u t e…" at bounding box center [249, 147] width 342 height 80
click at [288, 159] on select "geek course contour discourse" at bounding box center [302, 160] width 29 height 7
select select "course"
click at [288, 157] on select "geek course contour discourse" at bounding box center [302, 160] width 29 height 7
click at [233, 167] on select "physical social genetic mental" at bounding box center [247, 168] width 29 height 7
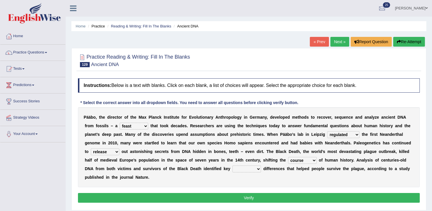
select select "genetic"
click at [233, 165] on select "physical social genetic mental" at bounding box center [247, 168] width 29 height 7
click at [105, 193] on button "Verify" at bounding box center [249, 198] width 342 height 10
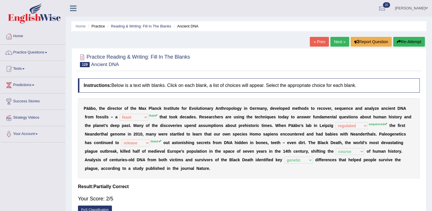
click at [338, 43] on link "Next »" at bounding box center [339, 42] width 19 height 10
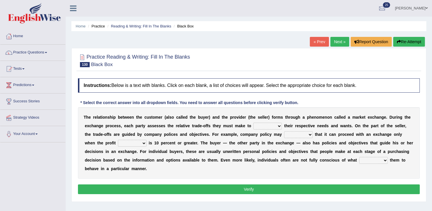
click at [253, 125] on select "classify satisfy intensify clarify" at bounding box center [267, 126] width 29 height 7
select select "satisfy"
click at [253, 123] on select "classify satisfy intensify clarify" at bounding box center [267, 126] width 29 height 7
click at [284, 136] on select "rotate deliberate dilate dictate" at bounding box center [298, 134] width 29 height 7
select select "dictate"
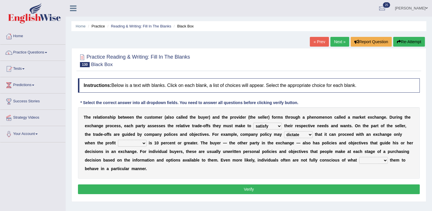
click at [284, 131] on select "rotate deliberate dilate dictate" at bounding box center [298, 134] width 29 height 7
click at [147, 140] on select "origin pidgin margin bulletin" at bounding box center [132, 143] width 29 height 7
select select "margin"
click at [147, 140] on select "origin pidgin margin bulletin" at bounding box center [132, 143] width 29 height 7
click at [359, 160] on select "attempts exempts prompts levers" at bounding box center [373, 160] width 29 height 7
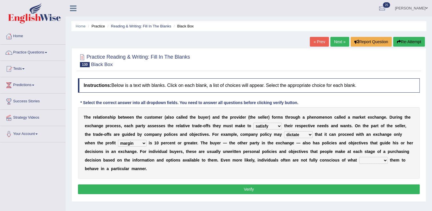
select select "prompts"
click at [359, 157] on select "attempts exempts prompts levers" at bounding box center [373, 160] width 29 height 7
click at [262, 184] on button "Verify" at bounding box center [249, 189] width 342 height 10
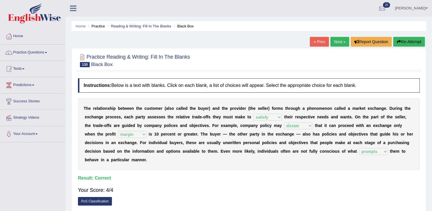
click at [324, 41] on link "« Prev" at bounding box center [319, 42] width 19 height 10
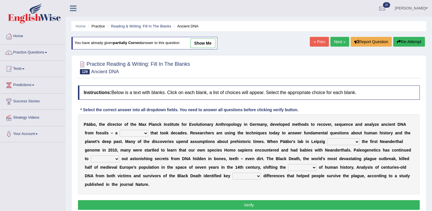
click at [339, 39] on link "Next »" at bounding box center [339, 42] width 19 height 10
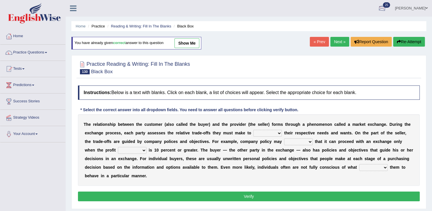
click at [344, 41] on link "Next »" at bounding box center [339, 42] width 19 height 10
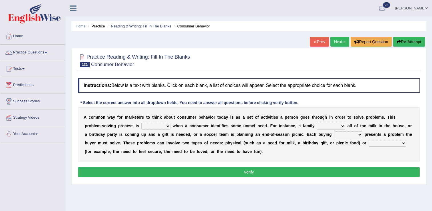
click at [141, 124] on select "staggered swaggered sniggered triggered" at bounding box center [155, 126] width 29 height 7
select select "triggered"
click at [141, 123] on select "staggered swaggered sniggered triggered" at bounding box center [155, 126] width 29 height 7
click at [317, 126] on select "presumes donates consumes sells" at bounding box center [331, 126] width 29 height 7
select select "consumes"
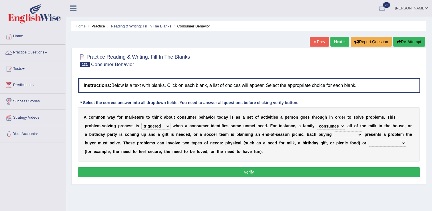
click at [317, 123] on select "presumes donates consumes sells" at bounding box center [331, 126] width 29 height 7
click at [334, 133] on select "aspiration ratio scenario trio" at bounding box center [348, 134] width 29 height 7
select select "aspiration"
click at [334, 131] on select "aspiration ratio scenario trio" at bounding box center [348, 134] width 29 height 7
click at [369, 143] on select "biological pharmaceutical technological psychological" at bounding box center [387, 143] width 37 height 7
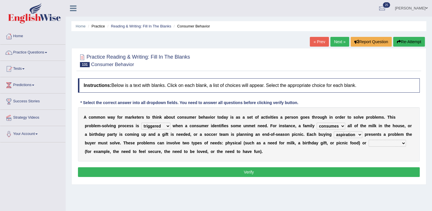
select select "psychological"
click at [369, 140] on select "biological pharmaceutical technological psychological" at bounding box center [387, 143] width 37 height 7
click at [304, 175] on button "Verify" at bounding box center [249, 172] width 342 height 10
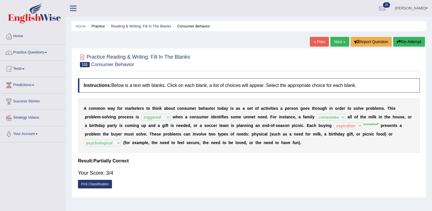
click at [347, 41] on link "Next »" at bounding box center [339, 42] width 19 height 10
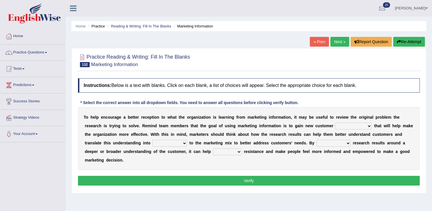
click at [336, 123] on select "ingeniousness invertebrate insights inspiration" at bounding box center [354, 126] width 36 height 7
select select "insights"
click at [336, 123] on select "ingeniousness invertebrate insights inspiration" at bounding box center [354, 126] width 36 height 7
click at [153, 143] on select "arrangements adjustments amusements testaments" at bounding box center [170, 143] width 35 height 7
select select "adjustments"
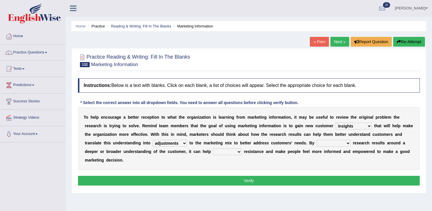
click at [153, 140] on select "arrangements adjustments amusements testaments" at bounding box center [170, 143] width 35 height 7
click at [317, 142] on select "transforming programming consuming framing" at bounding box center [334, 143] width 34 height 7
select select "framing"
click at [317, 140] on select "transforming programming consuming framing" at bounding box center [334, 143] width 34 height 7
click at [213, 151] on select "defuse refuse confuse fuse" at bounding box center [227, 151] width 29 height 7
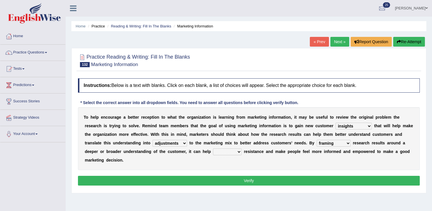
select select "fuse"
click at [213, 148] on select "defuse refuse confuse fuse" at bounding box center [227, 151] width 29 height 7
click at [140, 176] on button "Verify" at bounding box center [249, 181] width 342 height 10
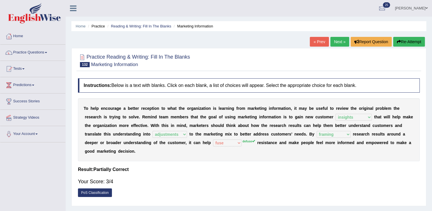
click at [315, 40] on link "« Prev" at bounding box center [319, 42] width 19 height 10
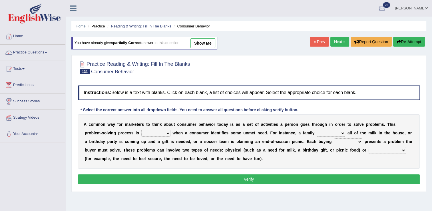
click at [141, 133] on select "staggered swaggered sniggered triggered" at bounding box center [155, 133] width 29 height 7
click at [342, 40] on link "Next »" at bounding box center [339, 42] width 19 height 10
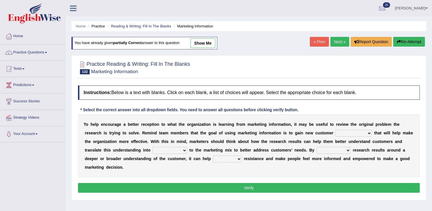
click at [336, 133] on select "ingeniousness invertebrate insights inspiration" at bounding box center [354, 133] width 36 height 7
click at [342, 41] on link "Next »" at bounding box center [339, 42] width 19 height 10
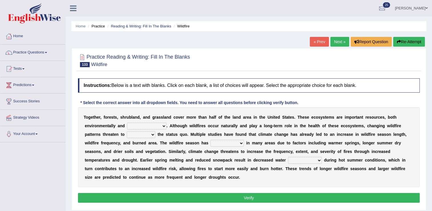
click at [127, 124] on select "archaeologically psychologically chronologically economically" at bounding box center [146, 126] width 39 height 7
select select "archaeologically"
click at [127, 123] on select "archaeologically psychologically chronologically economically" at bounding box center [146, 126] width 39 height 7
click at [115, 139] on div "T o g e t h e r , f o r e s t s , s h r u b l a n d , a n d g r a s s l a n d c…" at bounding box center [249, 147] width 342 height 80
click at [127, 134] on select "upset posset set reset" at bounding box center [141, 134] width 29 height 7
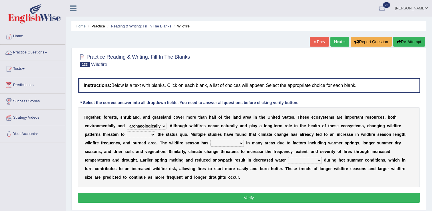
select select "upset"
click at [127, 131] on select "upset posset set reset" at bounding box center [141, 134] width 29 height 7
click at [211, 142] on select "freshened hyphened lengthened strengthened" at bounding box center [227, 143] width 33 height 7
select select "hyphened"
click at [211, 140] on select "freshened hyphened lengthened strengthened" at bounding box center [227, 143] width 33 height 7
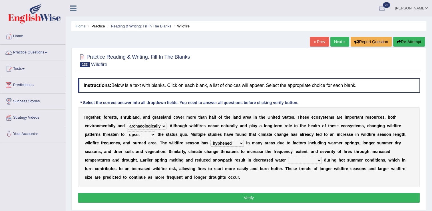
click at [288, 160] on select "susceptibility availability spirituality compatibility" at bounding box center [305, 160] width 34 height 7
select select "availability"
click at [288, 157] on select "susceptibility availability spirituality compatibility" at bounding box center [305, 160] width 34 height 7
click at [179, 193] on button "Verify" at bounding box center [249, 198] width 342 height 10
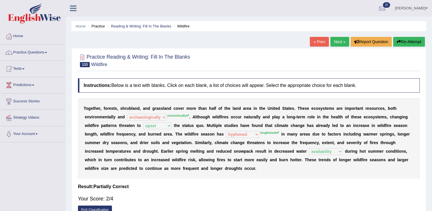
click at [332, 41] on link "Next »" at bounding box center [339, 42] width 19 height 10
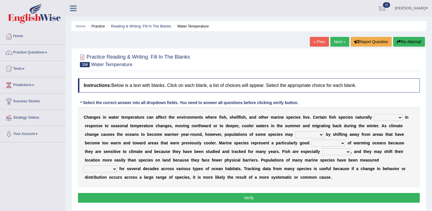
click at [374, 117] on select "migrate emigrate immigrate ingrate" at bounding box center [388, 117] width 29 height 7
select select "ingrate"
click at [374, 114] on select "migrate emigrate immigrate ingrate" at bounding box center [388, 117] width 29 height 7
click at [295, 136] on select "prompt adapt adopt adept" at bounding box center [309, 134] width 29 height 7
select select "adapt"
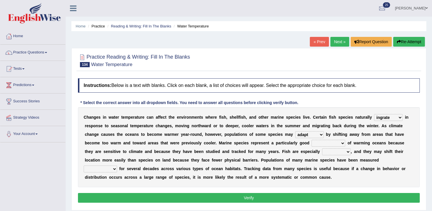
click at [295, 131] on select "prompt adapt adopt adept" at bounding box center [309, 134] width 29 height 7
click at [312, 142] on select "administrator emancipator indicator infiltrator" at bounding box center [329, 143] width 34 height 7
select select "administrator"
click at [312, 140] on select "administrator emancipator indicator infiltrator" at bounding box center [329, 143] width 34 height 7
click at [322, 150] on select "fragile juvenile hostile mobile" at bounding box center [336, 151] width 29 height 7
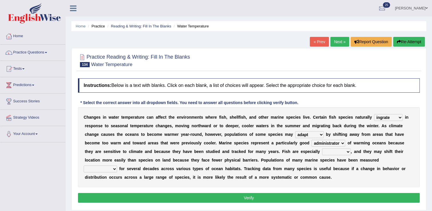
select select "mobile"
click at [322, 148] on select "fragile juvenile hostile mobile" at bounding box center [336, 151] width 29 height 7
click at [117, 165] on select "competently consistently potently intermittently" at bounding box center [100, 168] width 33 height 7
select select "consistently"
click at [117, 165] on select "competently consistently potently intermittently" at bounding box center [100, 168] width 33 height 7
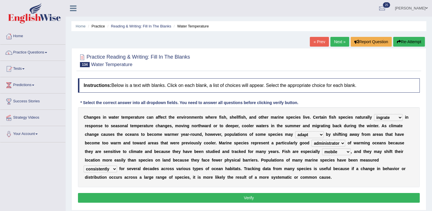
click at [261, 197] on button "Verify" at bounding box center [249, 198] width 342 height 10
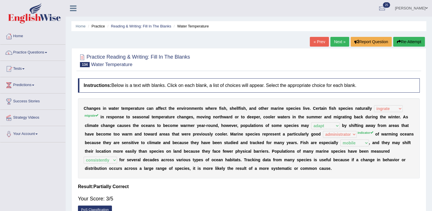
click at [335, 42] on link "Next »" at bounding box center [339, 42] width 19 height 10
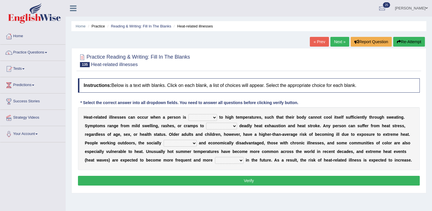
click at [196, 117] on select "proposed composed supposed exposed" at bounding box center [203, 117] width 29 height 7
select select "exposed"
click at [189, 114] on select "proposed composed supposed exposed" at bounding box center [203, 117] width 29 height 7
click at [206, 123] on select "prudentially celestially initially potentially" at bounding box center [221, 126] width 31 height 7
select select "initially"
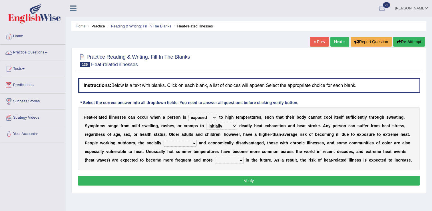
click at [206, 123] on select "prudentially celestially initially potentially" at bounding box center [221, 126] width 31 height 7
click at [164, 144] on select "assimilated regulated isolated demodulated" at bounding box center [180, 143] width 33 height 7
select select "isolated"
click at [164, 140] on select "assimilated regulated isolated demodulated" at bounding box center [180, 143] width 33 height 7
click at [215, 159] on select "abating pretense attenuated intense" at bounding box center [229, 160] width 29 height 7
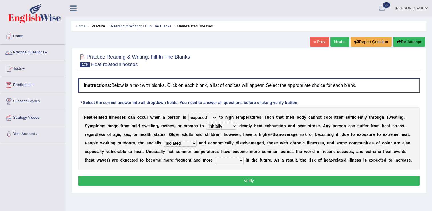
select select "intense"
click at [215, 157] on select "abating pretense attenuated intense" at bounding box center [229, 160] width 29 height 7
click at [129, 182] on button "Verify" at bounding box center [249, 181] width 342 height 10
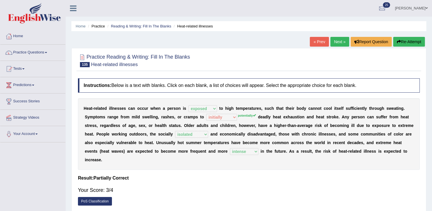
click at [341, 39] on link "Next »" at bounding box center [339, 42] width 19 height 10
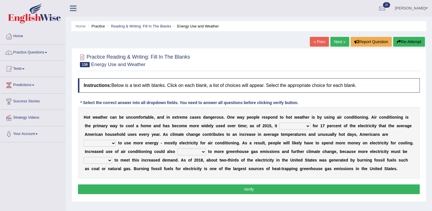
click at [279, 123] on select "represented accounted identified equaled" at bounding box center [294, 126] width 31 height 7
select select "accounted"
click at [279, 123] on select "represented accounted identified equaled" at bounding box center [294, 126] width 31 height 7
click at [116, 140] on select "expected subjected retrospected suspected" at bounding box center [100, 143] width 32 height 7
select select "suspected"
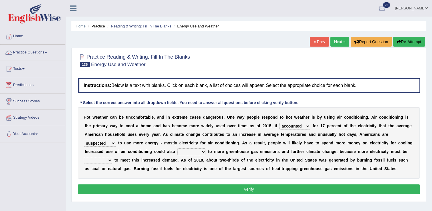
click at [116, 140] on select "expected subjected retrospected suspected" at bounding box center [100, 143] width 32 height 7
click at [177, 150] on select "refer return require lead" at bounding box center [191, 151] width 29 height 7
select select "lead"
click at [177, 148] on select "refer return require lead" at bounding box center [191, 151] width 29 height 7
click at [112, 157] on select "generated correlated separated integrated" at bounding box center [98, 160] width 29 height 7
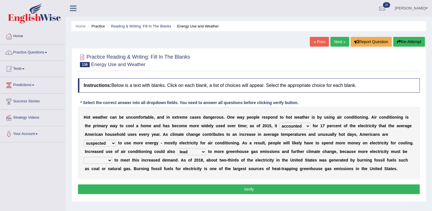
select select "generated"
click at [112, 157] on select "generated correlated separated integrated" at bounding box center [98, 160] width 29 height 7
click at [229, 187] on button "Verify" at bounding box center [249, 189] width 342 height 10
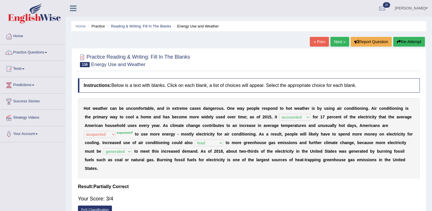
click at [344, 39] on link "Next »" at bounding box center [339, 42] width 19 height 10
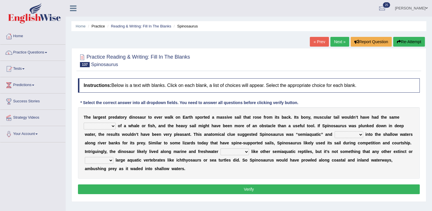
click at [116, 123] on select "affordability flexibility functionality availability" at bounding box center [100, 126] width 32 height 7
select select "flexibility"
click at [116, 123] on select "affordability flexibility functionality availability" at bounding box center [100, 126] width 32 height 7
click at [335, 133] on select "bounded waded plunged faded" at bounding box center [349, 134] width 29 height 7
select select "plunged"
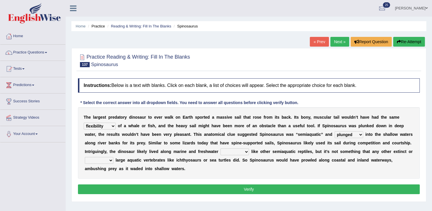
click at [335, 131] on select "bounded waded plunged faded" at bounding box center [349, 134] width 29 height 7
click at [221, 149] on select "habitats species fluxes pools" at bounding box center [235, 151] width 29 height 7
select select "species"
click at [221, 148] on select "habitats species fluxes pools" at bounding box center [235, 151] width 29 height 7
click at [113, 157] on select "extent resistant extant dominant" at bounding box center [99, 160] width 29 height 7
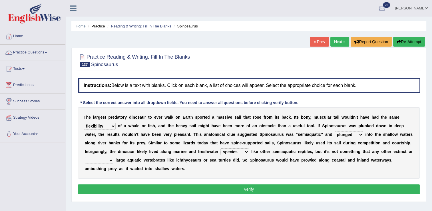
select select "resistant"
click at [113, 157] on select "extent resistant extant dominant" at bounding box center [99, 160] width 29 height 7
click at [318, 174] on div "Instructions: Below is a text with blanks. Click on each blank, a list of choic…" at bounding box center [249, 136] width 345 height 123
click at [317, 184] on button "Verify" at bounding box center [249, 189] width 342 height 10
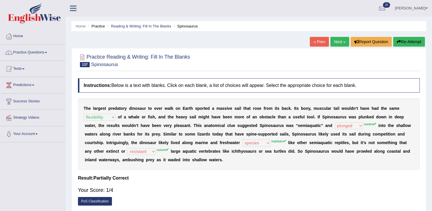
click at [338, 41] on link "Next »" at bounding box center [339, 42] width 19 height 10
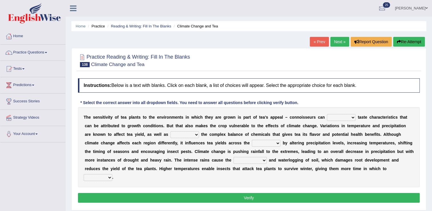
click at [327, 119] on select "concern disregard disarrange discern" at bounding box center [341, 117] width 29 height 7
select select "disregard"
click at [327, 114] on select "concern disregard disarrange discern" at bounding box center [341, 117] width 29 height 7
click at [328, 116] on select "concern disregard disarrange discern" at bounding box center [341, 117] width 29 height 7
click at [171, 134] on select "poster altar alter deter" at bounding box center [185, 134] width 29 height 7
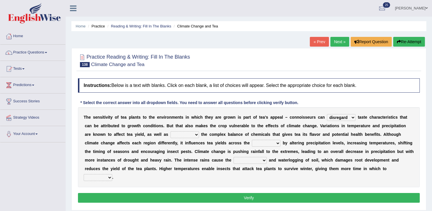
select select "deter"
click at [171, 131] on select "poster altar alter deter" at bounding box center [185, 134] width 29 height 7
click at [252, 144] on select "river street board border" at bounding box center [266, 143] width 29 height 7
select select "river"
click at [252, 140] on select "river street board border" at bounding box center [266, 143] width 29 height 7
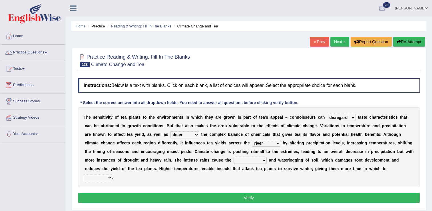
click at [234, 159] on select "compression diffusion erosion conversion" at bounding box center [250, 160] width 33 height 7
select select "erosion"
click at [234, 157] on select "compression diffusion erosion conversion" at bounding box center [250, 160] width 33 height 7
click at [112, 174] on select "reproduce conduce educe adduce" at bounding box center [98, 177] width 29 height 7
select select "reproduce"
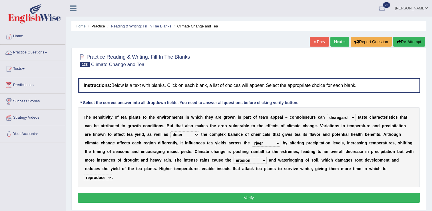
click at [112, 174] on select "reproduce conduce educe adduce" at bounding box center [98, 177] width 29 height 7
click at [252, 193] on button "Verify" at bounding box center [249, 198] width 342 height 10
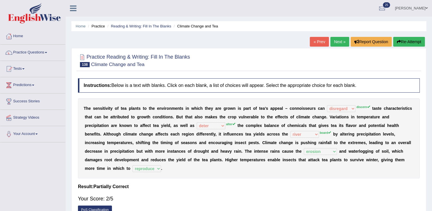
click at [336, 43] on link "Next »" at bounding box center [339, 42] width 19 height 10
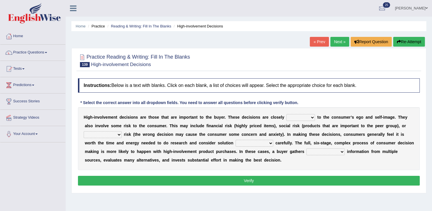
click at [288, 116] on select "retired received wired tied" at bounding box center [300, 117] width 29 height 7
select select "tied"
click at [286, 114] on select "retired received wired tied" at bounding box center [300, 117] width 29 height 7
click at [122, 131] on select "anthropological psychological chronological neurological" at bounding box center [103, 134] width 38 height 7
select select "psychological"
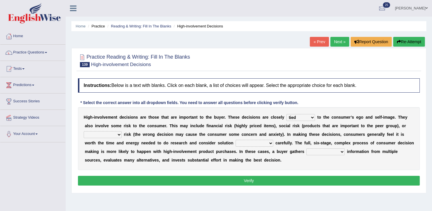
click at [122, 131] on select "anthropological psychological chronological neurological" at bounding box center [103, 134] width 38 height 7
click at [236, 144] on select "alternatives conjunctives executives representatives" at bounding box center [255, 143] width 38 height 7
select select "executives"
click at [236, 140] on select "alternatives conjunctives executives representatives" at bounding box center [255, 143] width 38 height 7
click at [306, 151] on select "insurmountable extensive limited extricated" at bounding box center [325, 151] width 38 height 7
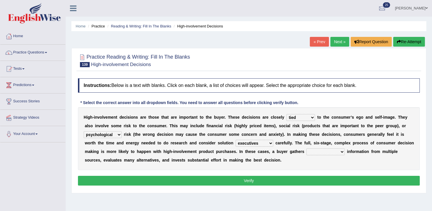
select select "extensive"
click at [306, 148] on select "insurmountable extensive limited extricated" at bounding box center [325, 151] width 38 height 7
click at [205, 179] on button "Verify" at bounding box center [249, 181] width 342 height 10
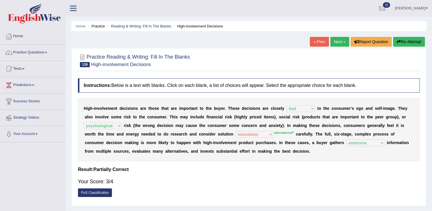
click at [337, 42] on link "Next »" at bounding box center [339, 42] width 19 height 10
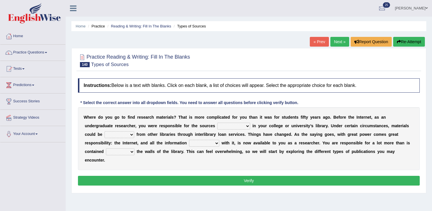
click at [337, 42] on link "Next »" at bounding box center [339, 42] width 19 height 10
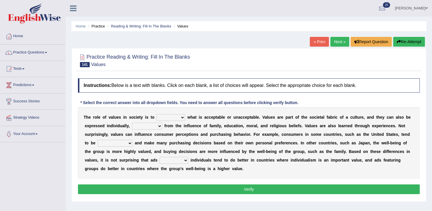
click at [161, 117] on select "prostate dictate facilitate refine" at bounding box center [171, 117] width 29 height 7
select select "facilitate"
click at [157, 114] on select "prostate dictate facilitate refine" at bounding box center [171, 117] width 29 height 7
click at [132, 127] on select "rise descending raising arising" at bounding box center [147, 126] width 30 height 7
select select "rise"
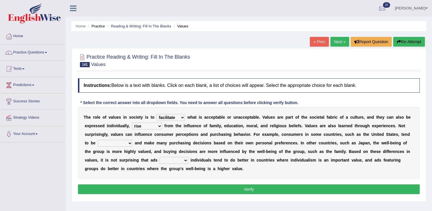
click at [132, 123] on select "rise descending raising arising" at bounding box center [147, 126] width 30 height 7
click at [132, 124] on select "rise descending raising arising" at bounding box center [147, 126] width 30 height 7
click at [286, 159] on b "e" at bounding box center [287, 160] width 2 height 5
click at [133, 140] on select "moralistic ritualistic linguistic individualistic" at bounding box center [115, 143] width 35 height 7
select select "individualistic"
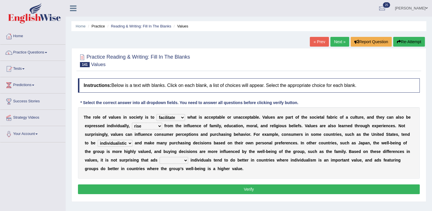
click at [133, 140] on select "moralistic ritualistic linguistic individualistic" at bounding box center [115, 143] width 35 height 7
click at [188, 157] on select "venturing capturing suturing featuring" at bounding box center [174, 160] width 29 height 7
select select "venturing"
click at [188, 157] on select "venturing capturing suturing featuring" at bounding box center [174, 160] width 29 height 7
click at [305, 185] on button "Verify" at bounding box center [249, 189] width 342 height 10
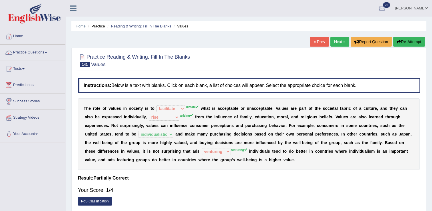
click at [334, 41] on link "Next »" at bounding box center [339, 42] width 19 height 10
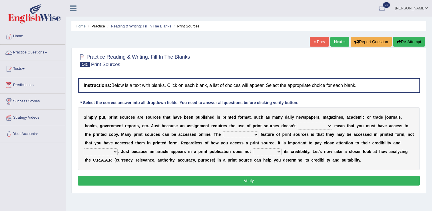
click at [332, 41] on link "Next »" at bounding box center [339, 42] width 19 height 10
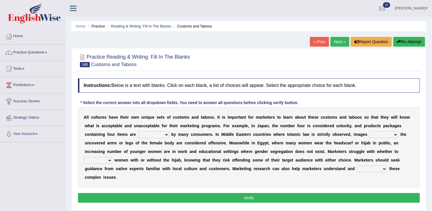
click at [138, 132] on select "encouraged pursued avoided terrified" at bounding box center [153, 134] width 31 height 7
select select "avoided"
click at [138, 131] on select "encouraged pursued avoided terrified" at bounding box center [153, 134] width 31 height 7
click at [370, 135] on select "displaying projected projecting displayed" at bounding box center [384, 134] width 29 height 7
select select "displaying"
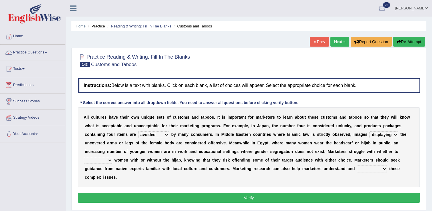
click at [370, 131] on select "displaying projected projecting displayed" at bounding box center [384, 134] width 29 height 7
click at [112, 157] on select "betray bewilder stray portray" at bounding box center [98, 160] width 29 height 7
select select "portray"
click at [112, 157] on select "betray bewilder stray portray" at bounding box center [98, 160] width 29 height 7
click at [357, 168] on select "promulgate negate navigate aggregate" at bounding box center [372, 168] width 30 height 7
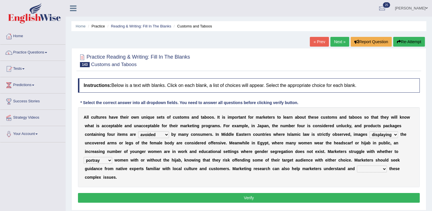
select select "navigate"
click at [357, 165] on select "promulgate negate navigate aggregate" at bounding box center [372, 168] width 30 height 7
click at [217, 193] on button "Verify" at bounding box center [249, 198] width 342 height 10
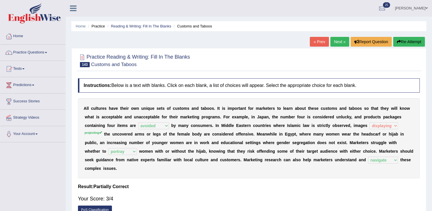
click at [337, 42] on link "Next »" at bounding box center [339, 42] width 19 height 10
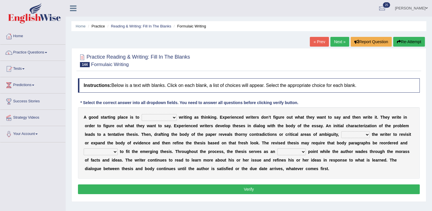
click at [143, 119] on select "revolutionize recharacterize rehospitalize resocialize" at bounding box center [159, 117] width 35 height 7
select select "revolutionize"
click at [142, 114] on select "revolutionize recharacterize rehospitalize resocialize" at bounding box center [159, 117] width 35 height 7
click at [341, 135] on select "converting prompting diluting computing" at bounding box center [355, 134] width 29 height 7
select select "prompting"
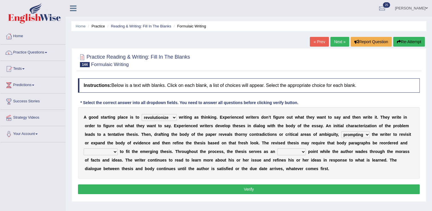
click at [341, 131] on select "converting prompting diluting computing" at bounding box center [355, 134] width 29 height 7
click at [118, 148] on select "sophisticated sustained reshaped penetrated" at bounding box center [101, 151] width 34 height 7
select select "reshaped"
click at [118, 148] on select "sophisticated sustained reshaped penetrated" at bounding box center [101, 151] width 34 height 7
click at [277, 151] on select "obvious anchor insightful interesting" at bounding box center [291, 151] width 29 height 7
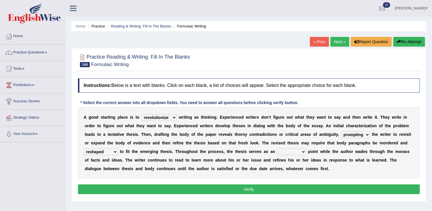
select select "obvious"
click at [277, 148] on select "obvious anchor insightful interesting" at bounding box center [291, 151] width 29 height 7
click at [256, 187] on button "Verify" at bounding box center [249, 189] width 342 height 10
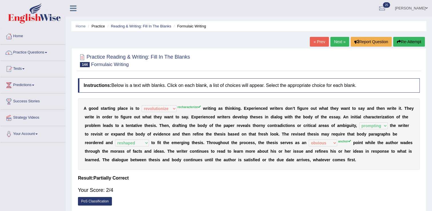
click at [338, 38] on link "Next »" at bounding box center [339, 42] width 19 height 10
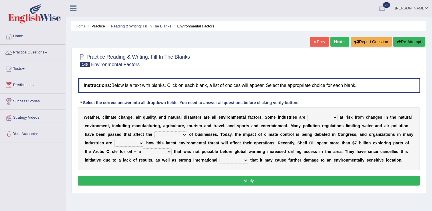
click at [308, 117] on select "necessarily remotely spatially especially" at bounding box center [323, 117] width 30 height 7
select select "especially"
click at [308, 114] on select "necessarily remotely spatially especially" at bounding box center [323, 117] width 30 height 7
click at [155, 133] on select "deterioration decoration operation transaction" at bounding box center [171, 134] width 33 height 7
select select "operation"
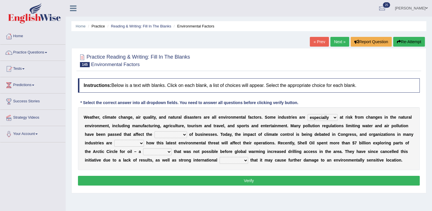
click at [155, 131] on select "deterioration decoration operation transaction" at bounding box center [171, 134] width 33 height 7
click at [114, 142] on select "discerning concerning concerned discerned" at bounding box center [129, 143] width 30 height 7
select select "concerned"
click at [114, 140] on select "discerning concerning concerned discerned" at bounding box center [129, 143] width 30 height 7
click at [143, 150] on select "vulture motion motive venture" at bounding box center [157, 151] width 29 height 7
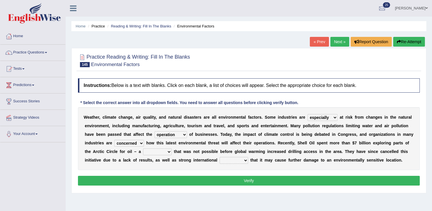
select select "venture"
click at [143, 148] on select "vulture motion motive venture" at bounding box center [157, 151] width 29 height 7
click at [220, 162] on select "detests digests protests contests" at bounding box center [234, 160] width 29 height 7
select select "protests"
click at [220, 157] on select "detests digests protests contests" at bounding box center [234, 160] width 29 height 7
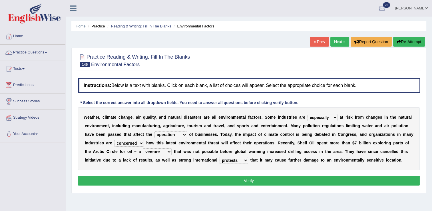
click at [158, 180] on button "Verify" at bounding box center [249, 181] width 342 height 10
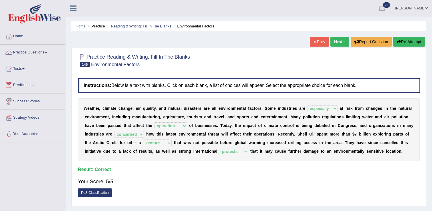
click at [336, 39] on link "Next »" at bounding box center [339, 42] width 19 height 10
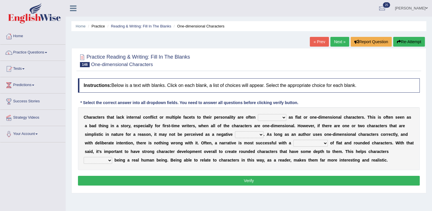
click at [269, 116] on select "enacted functioned dubbed acted" at bounding box center [272, 117] width 29 height 7
select select "acted"
click at [258, 114] on select "enacted functioned dubbed acted" at bounding box center [272, 117] width 29 height 7
click at [235, 134] on select "mop bait audience trait" at bounding box center [249, 134] width 29 height 7
select select "trait"
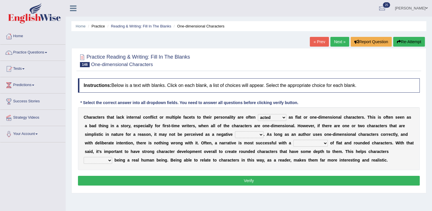
click at [235, 131] on select "mop bait audience trait" at bounding box center [249, 134] width 29 height 7
click at [293, 143] on select "rejuvenation determination inclination combination" at bounding box center [310, 143] width 35 height 7
select select "combination"
click at [293, 140] on select "rejuvenation determination inclination combination" at bounding box center [310, 143] width 35 height 7
click at [112, 157] on select "intimidate humiliate imitate instate" at bounding box center [98, 160] width 29 height 7
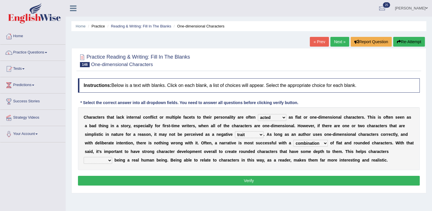
select select "imitate"
click at [112, 157] on select "intimidate humiliate imitate instate" at bounding box center [98, 160] width 29 height 7
click at [322, 179] on button "Verify" at bounding box center [249, 181] width 342 height 10
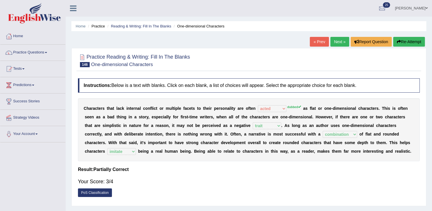
click at [338, 43] on link "Next »" at bounding box center [339, 42] width 19 height 10
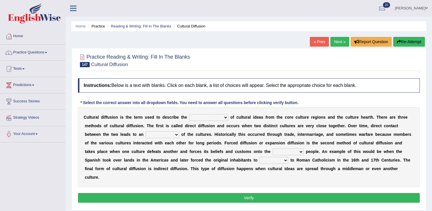
click at [189, 115] on select "fulmination accommodation spread prevention" at bounding box center [208, 117] width 39 height 7
select select "spread"
click at [189, 114] on select "fulmination accommodation spread prevention" at bounding box center [208, 117] width 39 height 7
click at [146, 133] on select "interdiction intermittence introvert intermingling" at bounding box center [162, 134] width 33 height 7
select select "introvert"
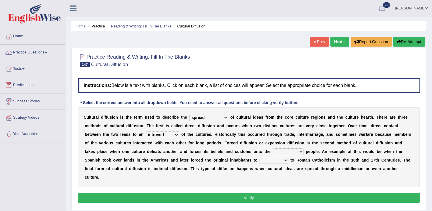
click at [146, 131] on select "interdiction intermittence introvert intermingling" at bounding box center [162, 134] width 33 height 7
click at [273, 152] on select "conquered engaged respected slaughtered" at bounding box center [288, 151] width 31 height 7
select select "respected"
click at [273, 148] on select "conquered engaged respected slaughtered" at bounding box center [288, 151] width 31 height 7
click at [260, 160] on select "reply add convert require" at bounding box center [274, 160] width 29 height 7
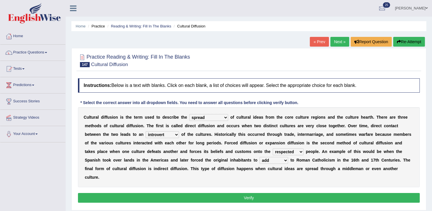
click at [260, 157] on select "reply add convert require" at bounding box center [274, 160] width 29 height 7
click at [260, 160] on select "reply add convert require" at bounding box center [274, 160] width 29 height 7
select select "convert"
click at [260, 157] on select "reply add convert require" at bounding box center [274, 160] width 29 height 7
click at [182, 193] on button "Verify" at bounding box center [249, 198] width 342 height 10
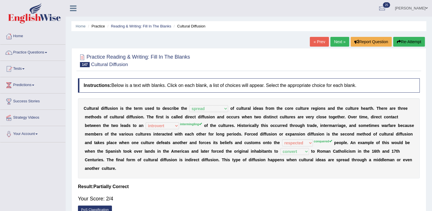
click at [339, 40] on link "Next »" at bounding box center [339, 42] width 19 height 10
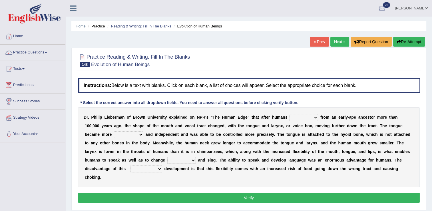
click at [294, 115] on select "diverged converged converged urged" at bounding box center [304, 117] width 29 height 7
select select "diverged"
click at [290, 114] on select "diverged converged converged urged" at bounding box center [304, 117] width 29 height 7
click at [143, 131] on select "irresistible ineligible convertible flexible" at bounding box center [128, 134] width 29 height 7
select select "irresistible"
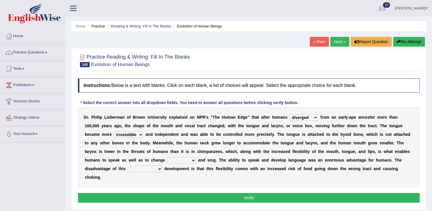
click at [143, 131] on select "irresistible ineligible convertible flexible" at bounding box center [128, 134] width 29 height 7
click at [196, 157] on select "ditch impacts state pitch" at bounding box center [181, 160] width 29 height 7
select select "pitch"
click at [196, 157] on select "ditch impacts state pitch" at bounding box center [181, 160] width 29 height 7
click at [162, 165] on select "imaginary evolutionary preliminary visionary" at bounding box center [146, 168] width 32 height 7
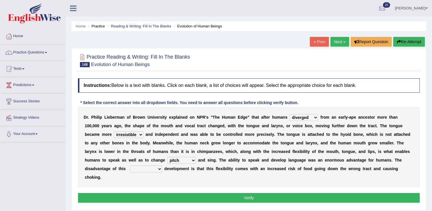
click at [162, 165] on select "imaginary evolutionary preliminary visionary" at bounding box center [146, 168] width 32 height 7
select select "evolutionary"
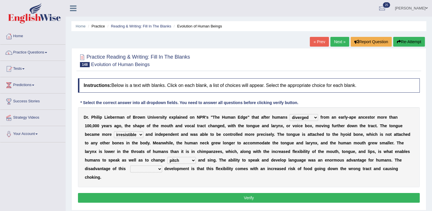
click at [162, 165] on select "imaginary evolutionary preliminary visionary" at bounding box center [146, 168] width 32 height 7
click at [332, 193] on button "Verify" at bounding box center [249, 198] width 342 height 10
